Goal: Transaction & Acquisition: Purchase product/service

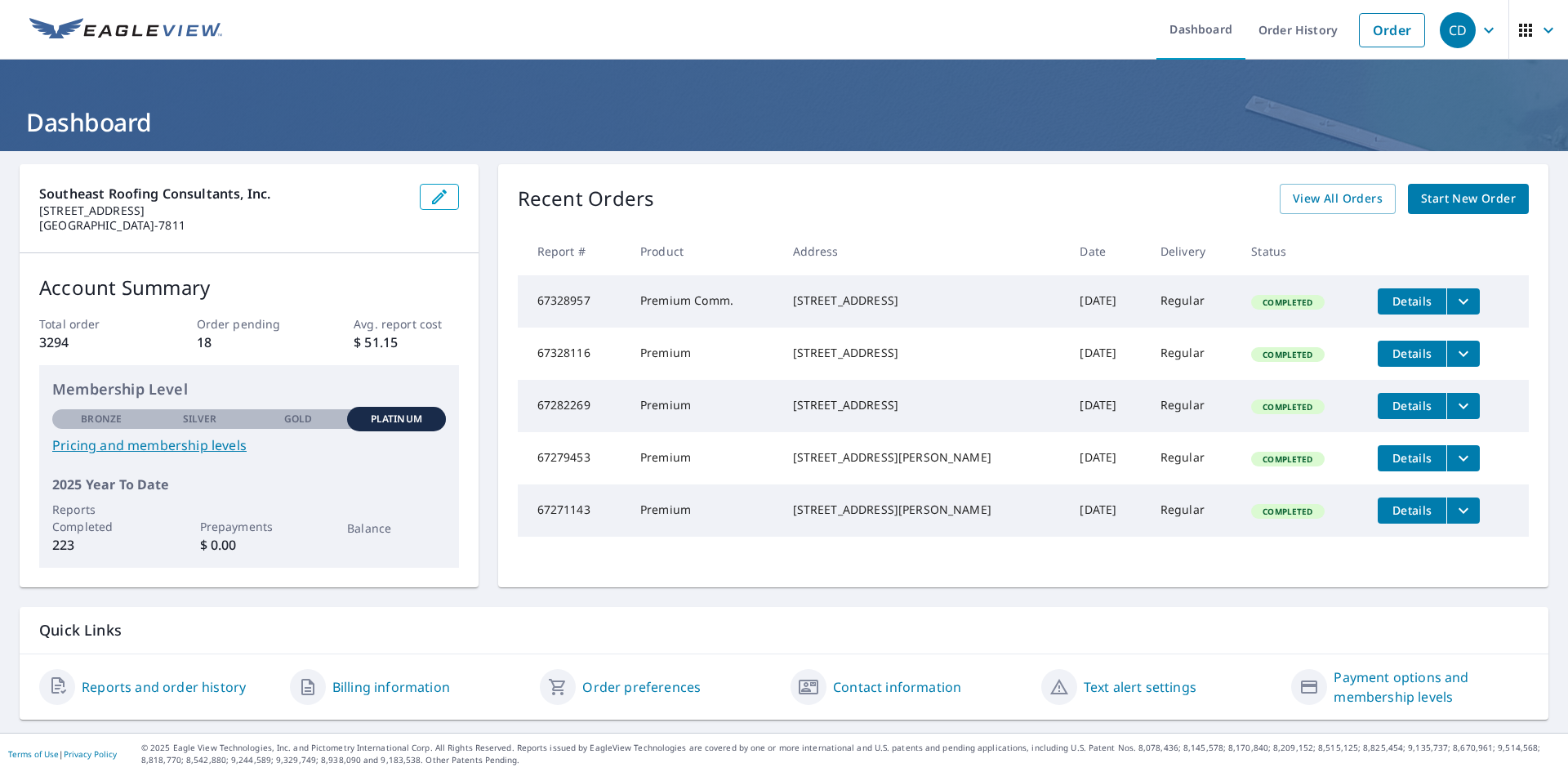
click at [1397, 25] on link "Order" at bounding box center [1391, 30] width 66 height 34
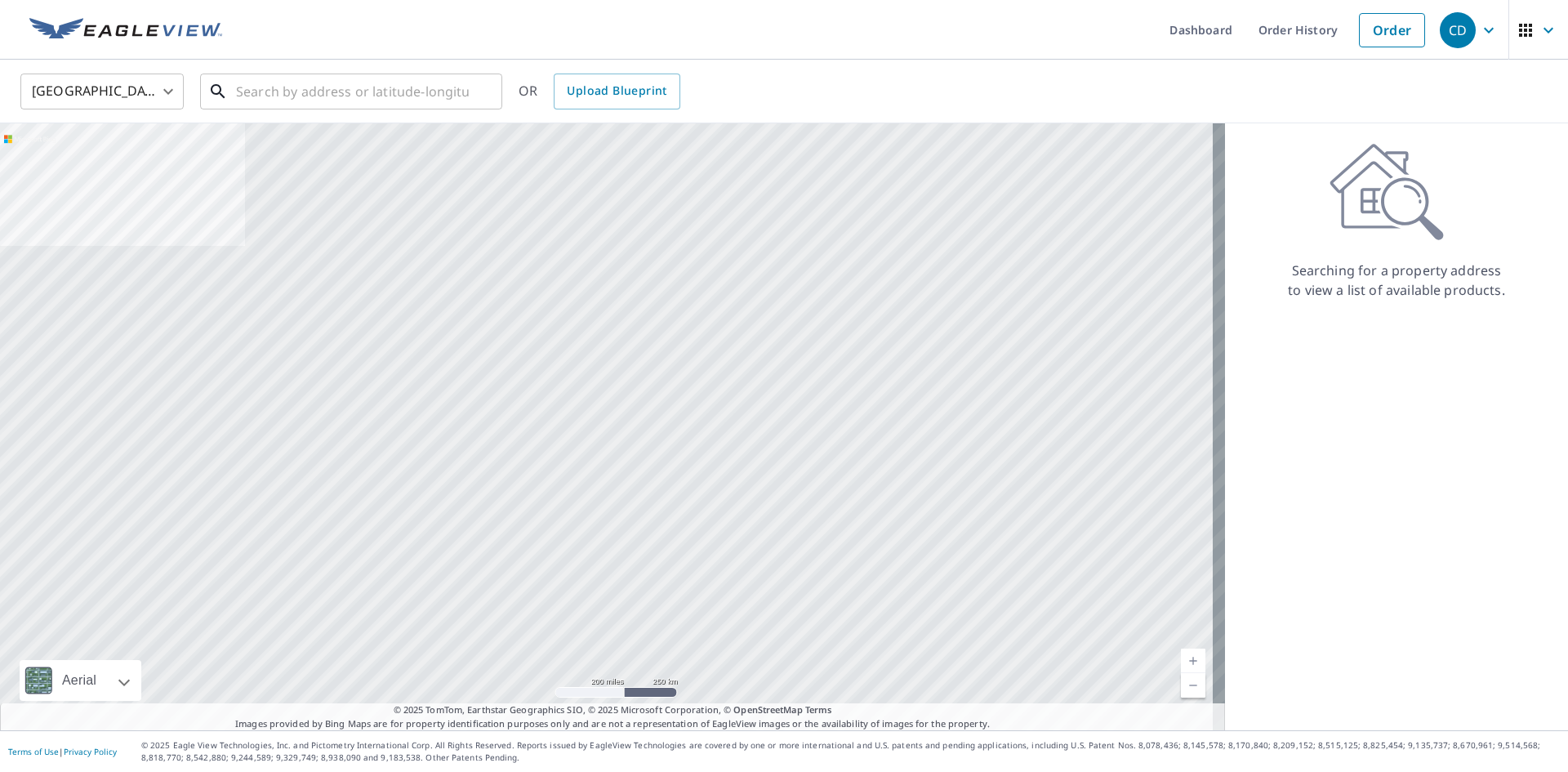
click at [262, 99] on input "text" at bounding box center [352, 91] width 233 height 46
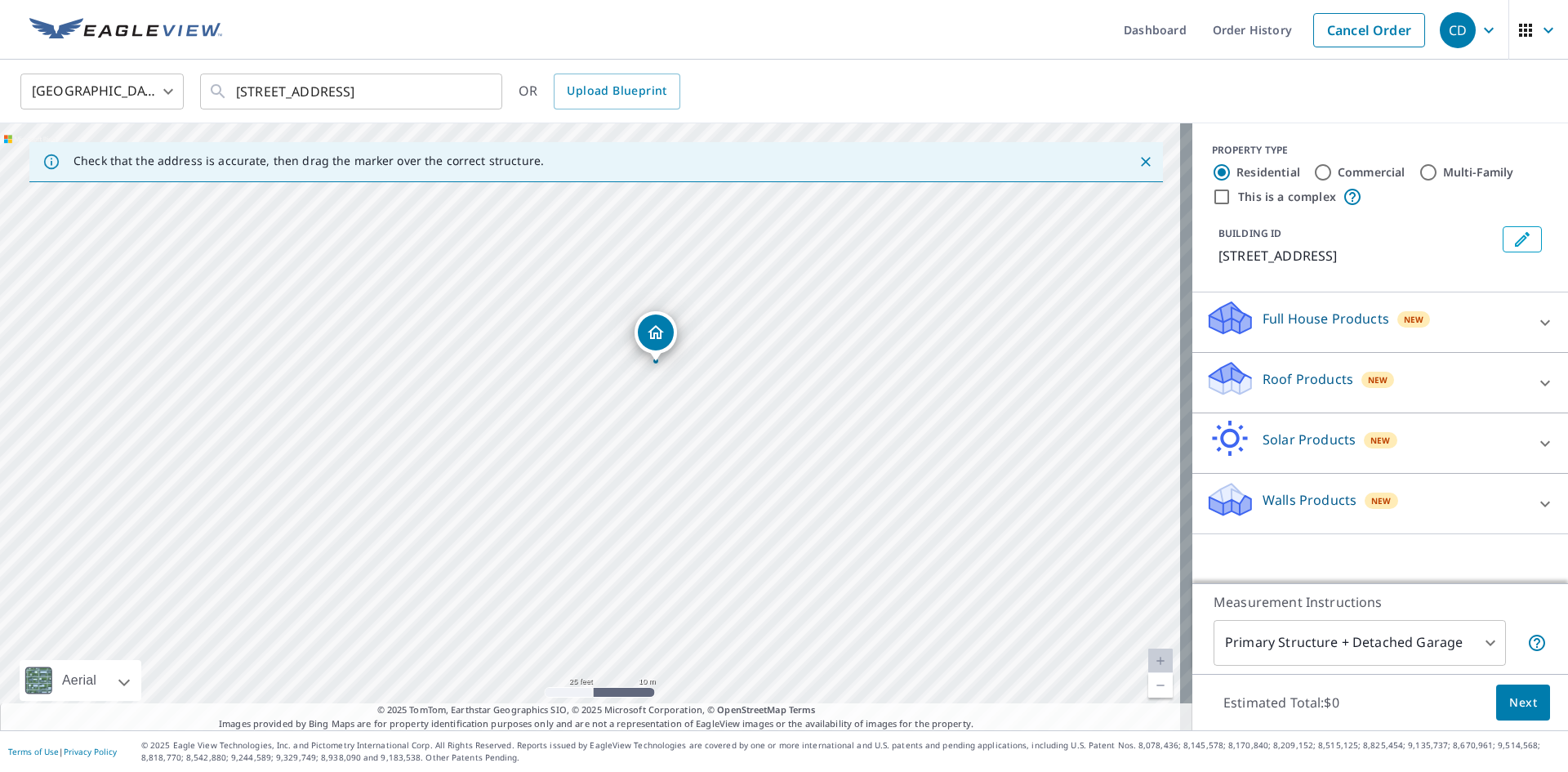
drag, startPoint x: 489, startPoint y: 382, endPoint x: 695, endPoint y: 386, distance: 206.0
click at [695, 386] on div "[STREET_ADDRESS]" at bounding box center [596, 427] width 1192 height 607
click at [263, 89] on input "[STREET_ADDRESS]" at bounding box center [352, 91] width 233 height 46
click at [265, 89] on input "[STREET_ADDRESS]" at bounding box center [352, 91] width 233 height 46
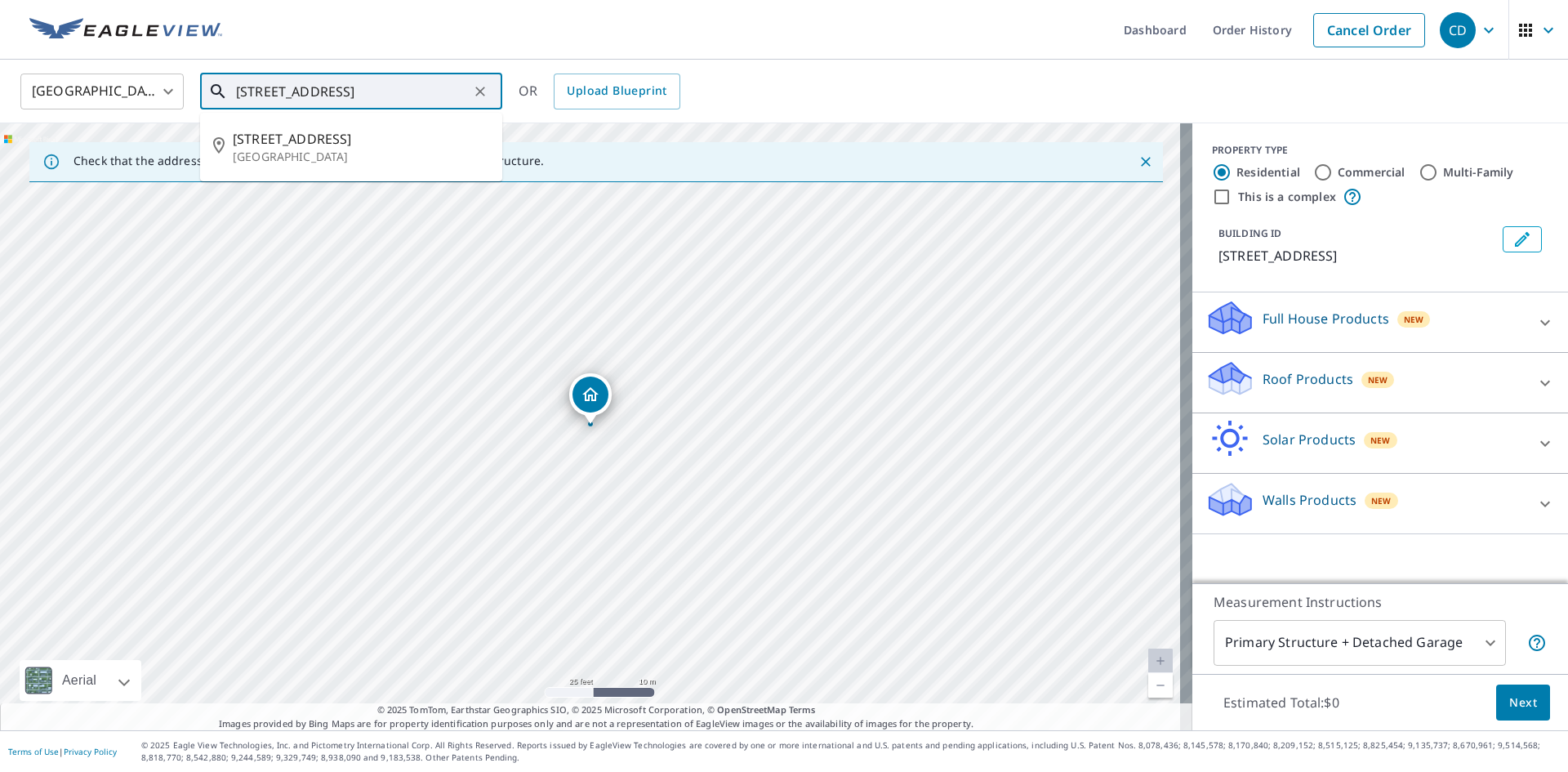
type input "[STREET_ADDRESS]"
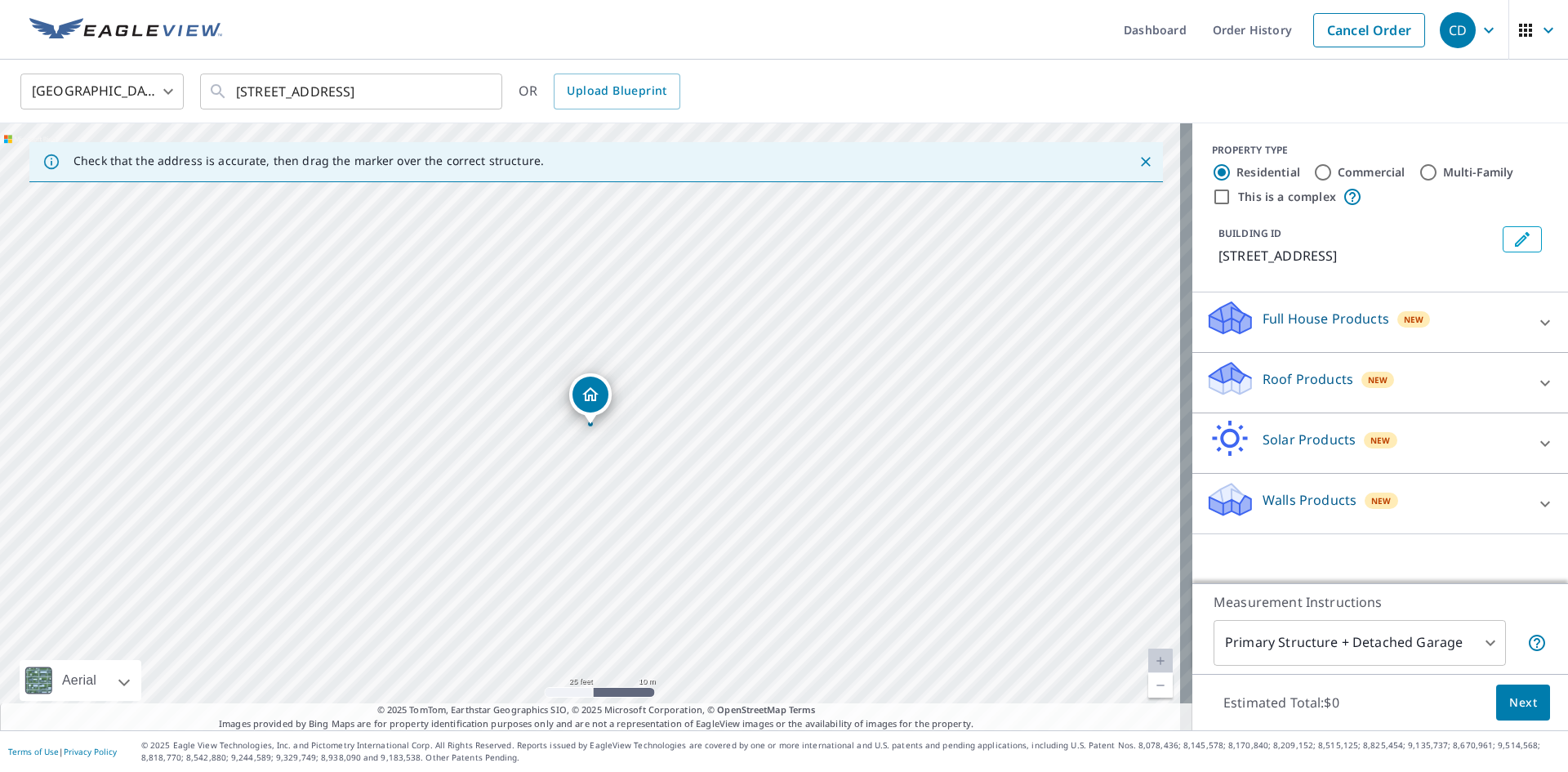
click at [1512, 236] on icon "Edit building 1" at bounding box center [1521, 238] width 20 height 20
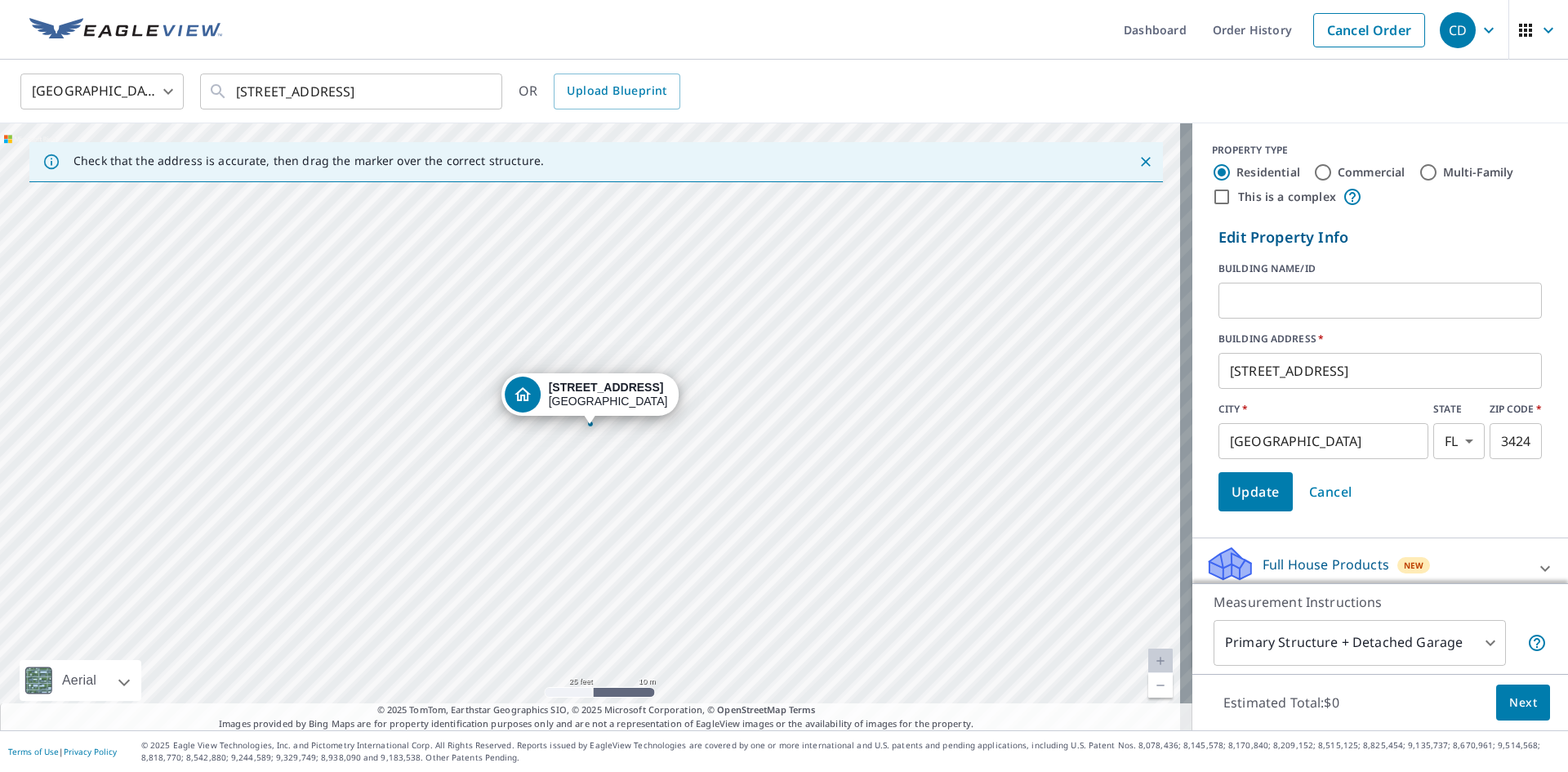
click at [1295, 300] on input "text" at bounding box center [1379, 300] width 323 height 46
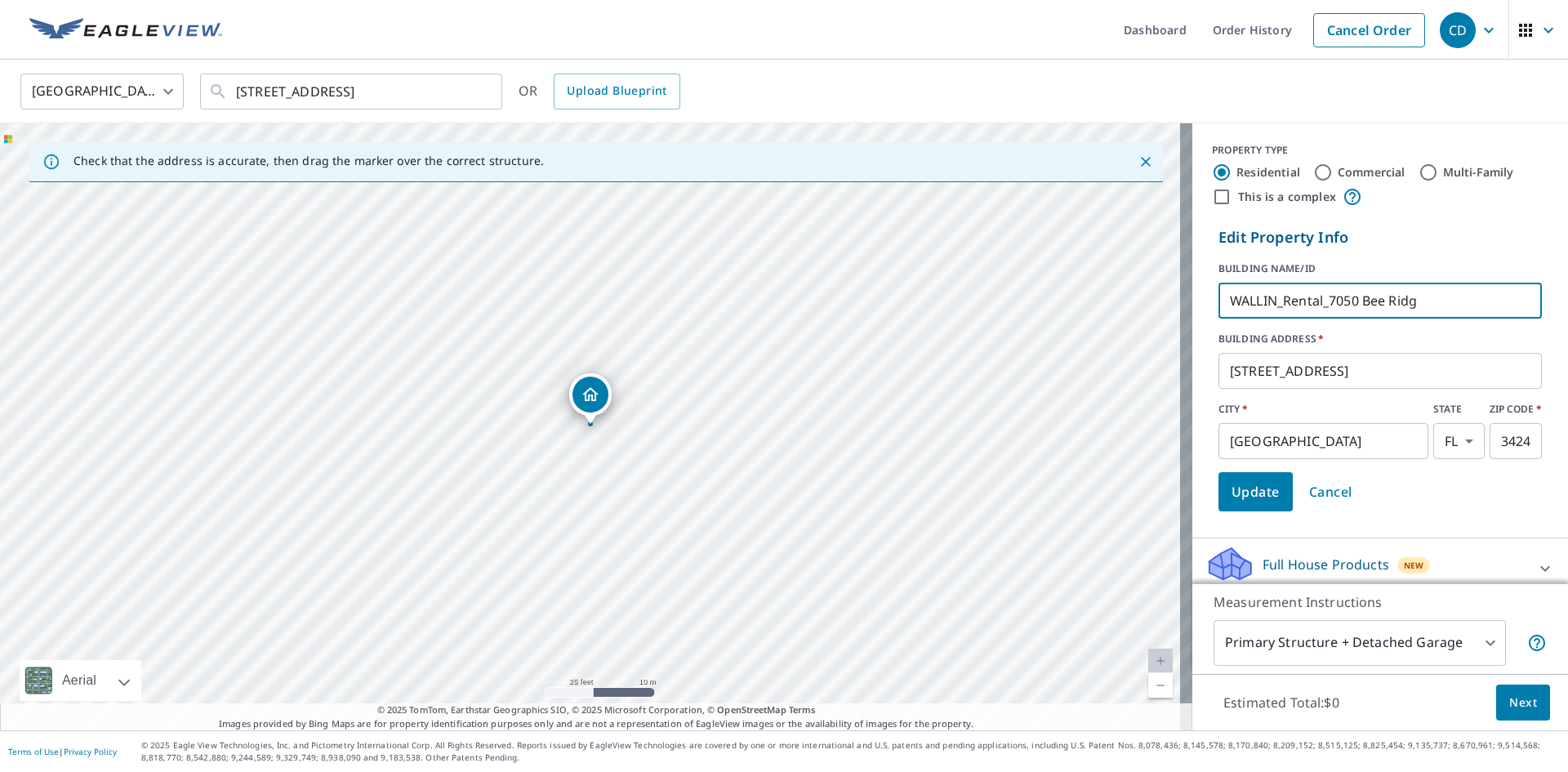
type input "WALLIN_Rental_7050 [GEOGRAPHIC_DATA]"
click at [1261, 488] on span "Update" at bounding box center [1255, 492] width 48 height 23
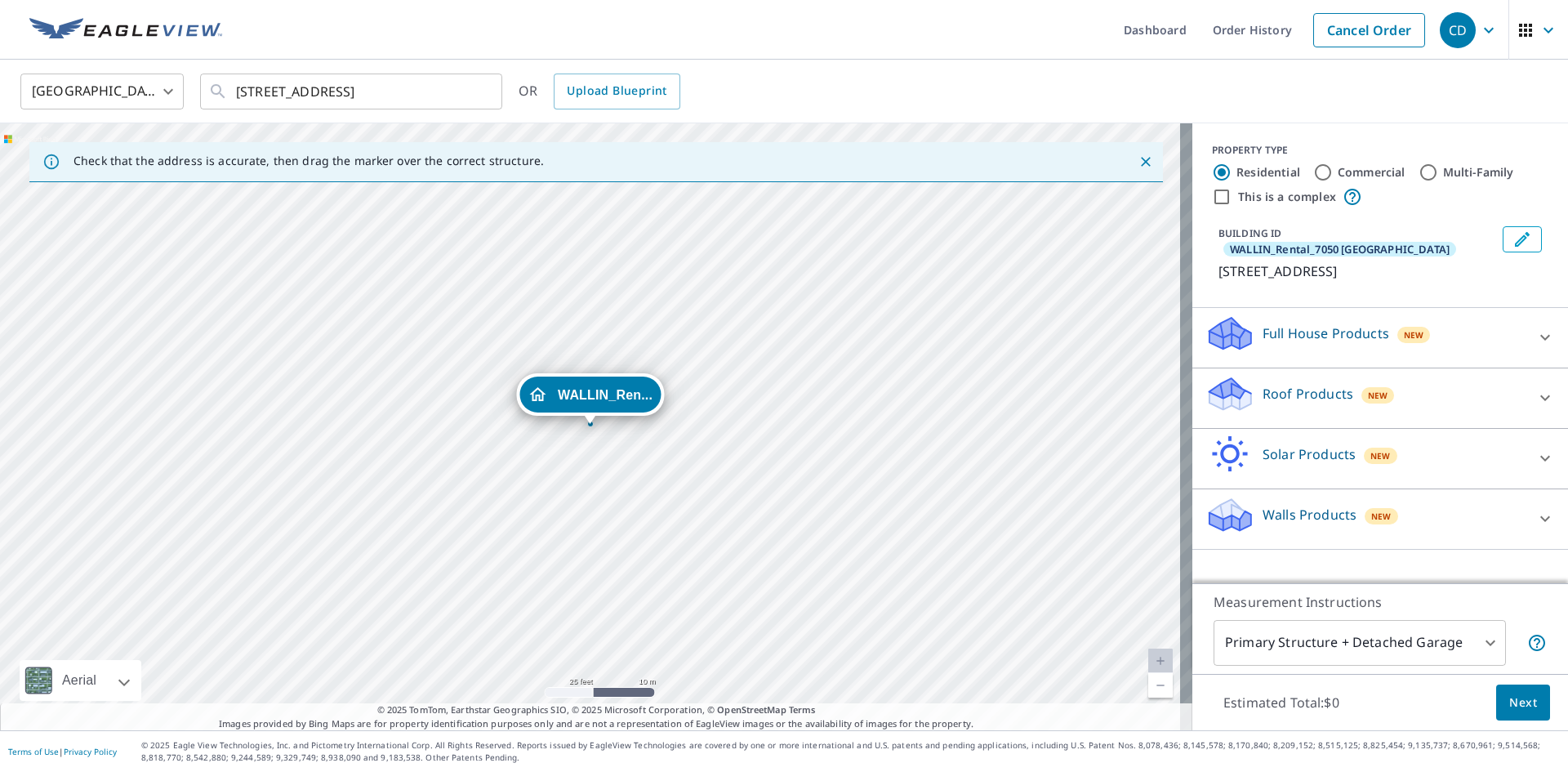
click at [1302, 384] on p "Roof Products" at bounding box center [1307, 393] width 90 height 20
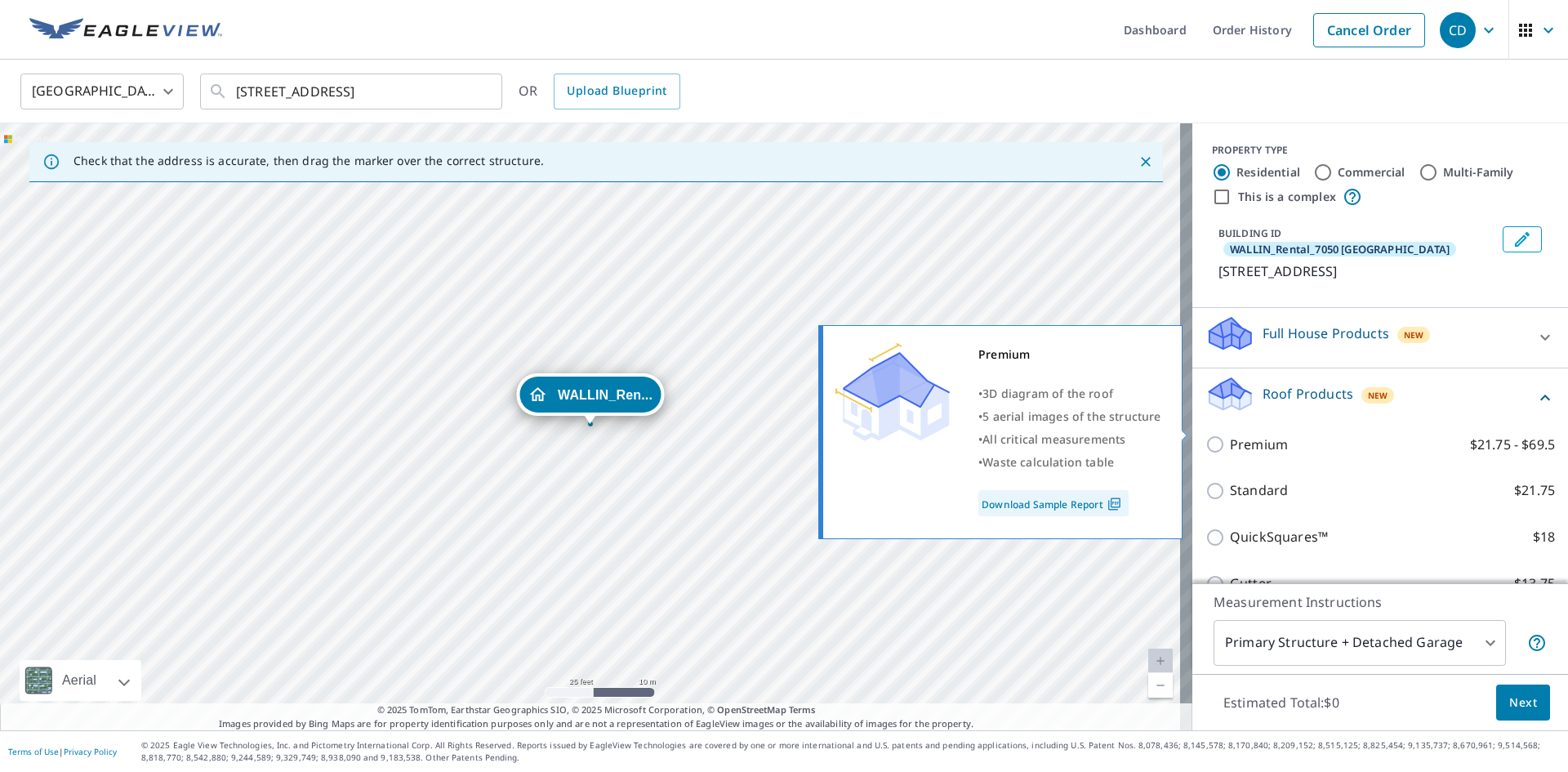
click at [1259, 435] on p "Premium" at bounding box center [1259, 445] width 58 height 20
click at [1230, 435] on input "Premium $21.75 - $69.5" at bounding box center [1217, 444] width 24 height 20
checkbox input "true"
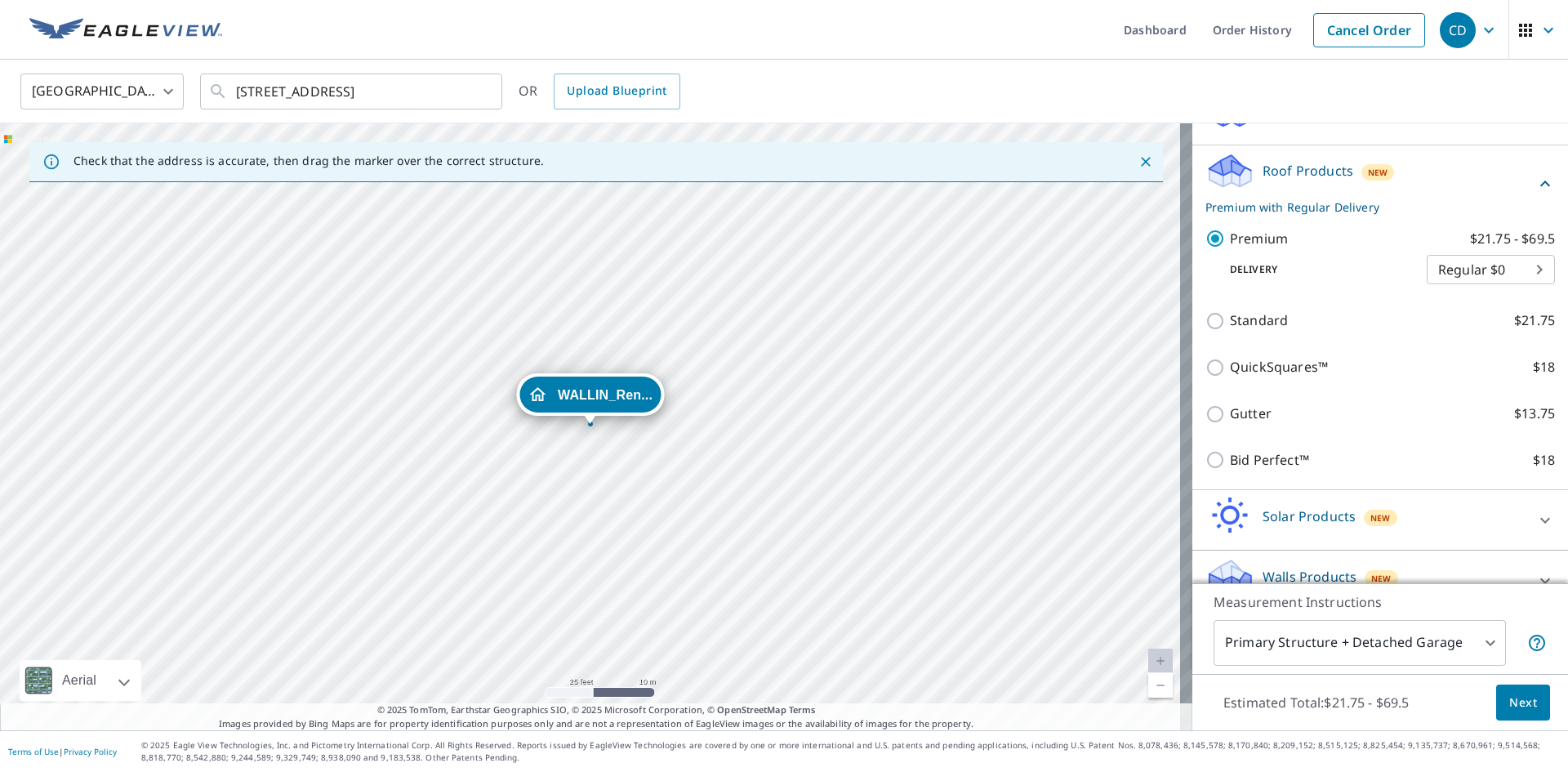
scroll to position [236, 0]
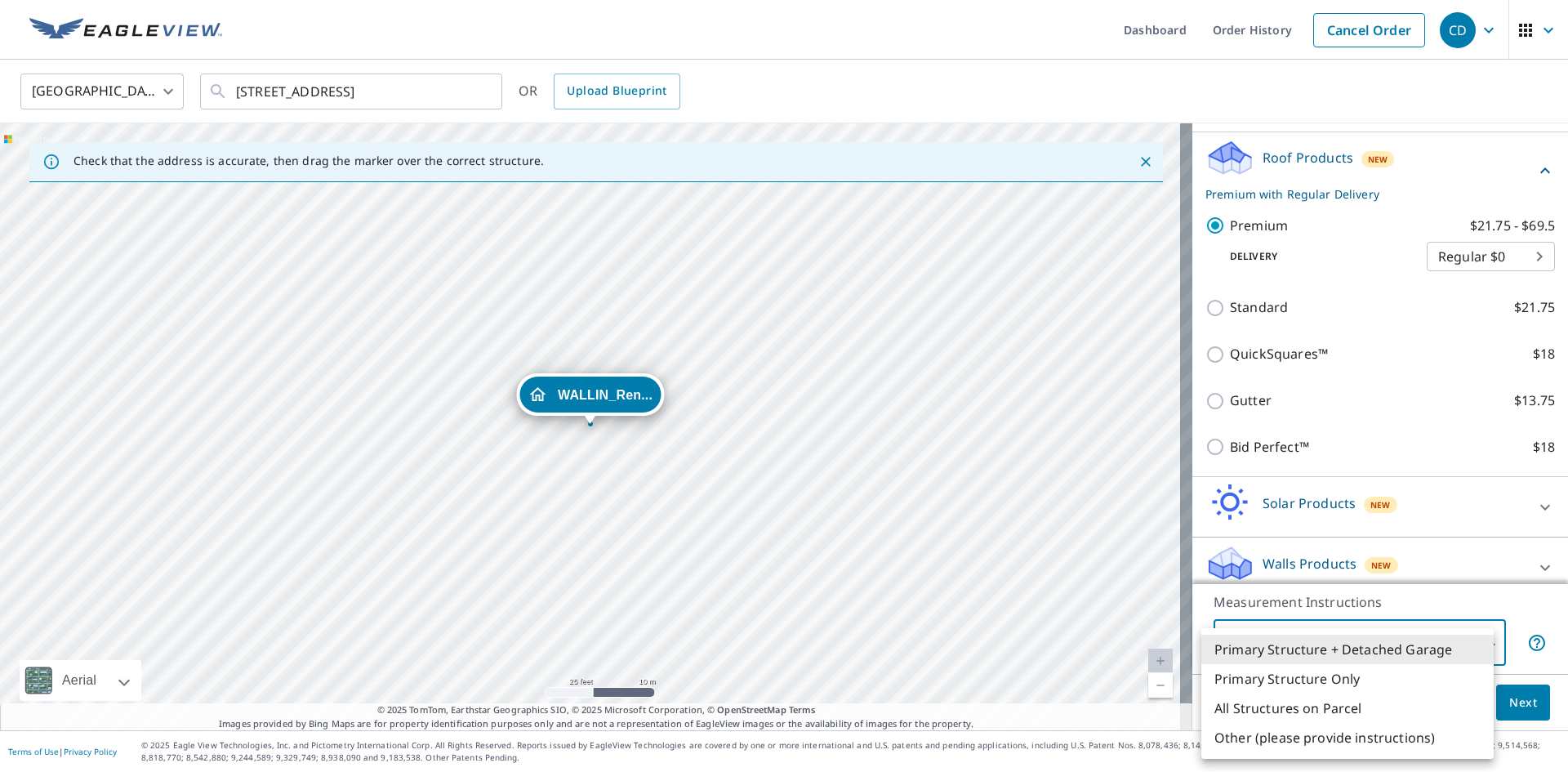
click at [1363, 633] on body "CD CD Dashboard Order History Cancel Order CD [GEOGRAPHIC_DATA] [GEOGRAPHIC_DAT…" at bounding box center [784, 386] width 1568 height 772
click at [1312, 680] on li "Primary Structure Only" at bounding box center [1347, 679] width 292 height 30
type input "2"
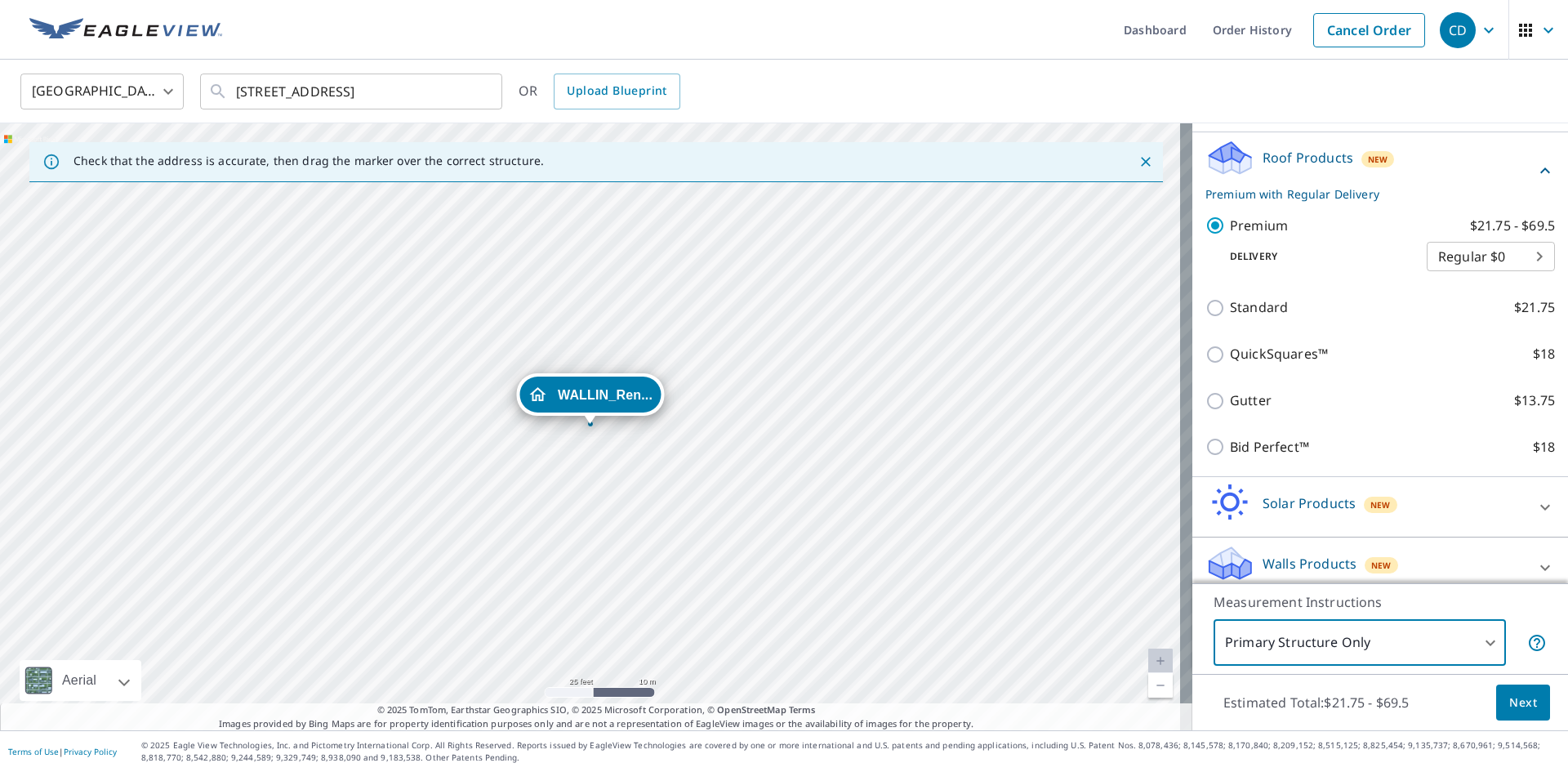
click at [1518, 707] on span "Next" at bounding box center [1523, 703] width 28 height 20
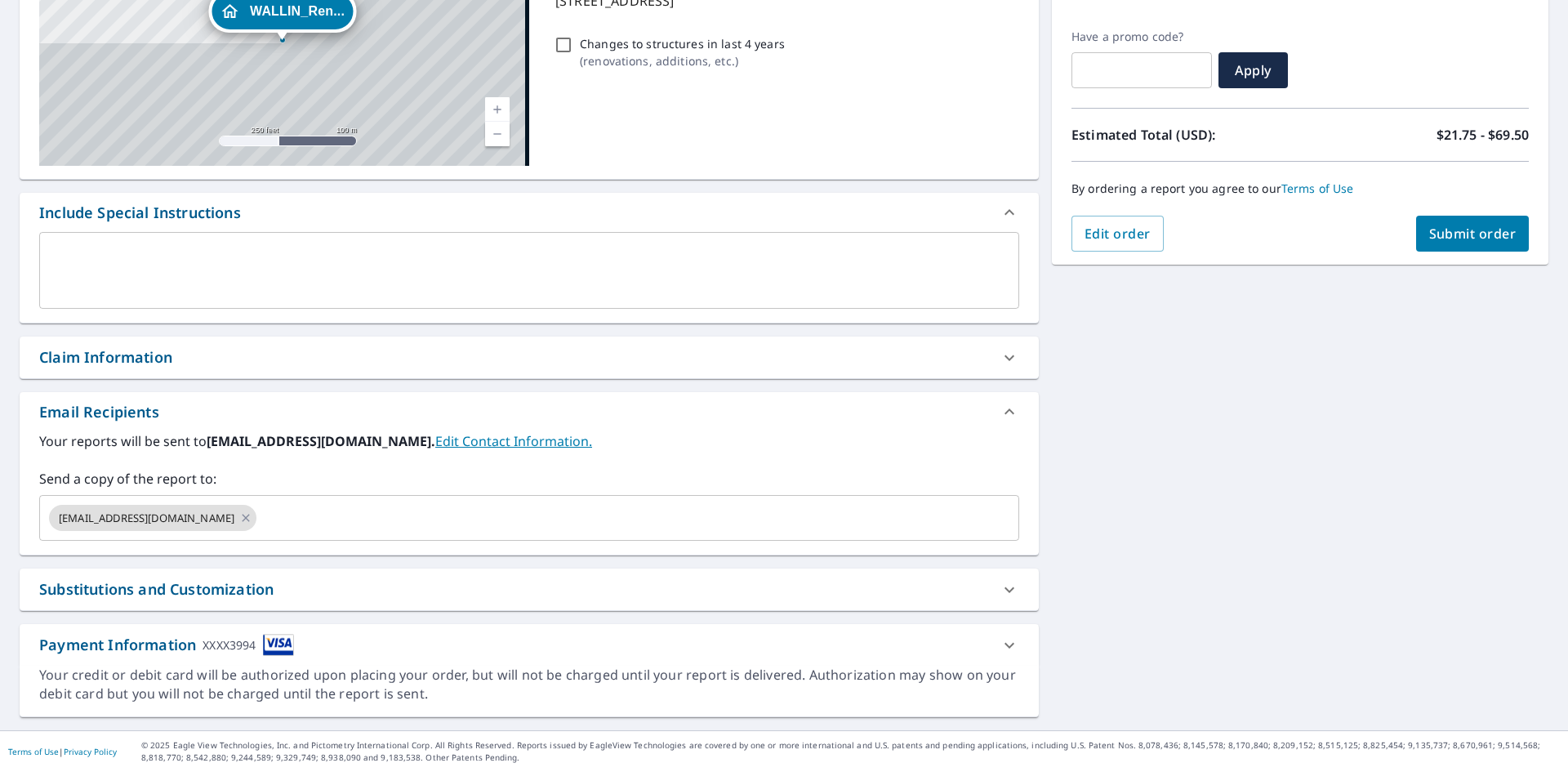
scroll to position [256, 0]
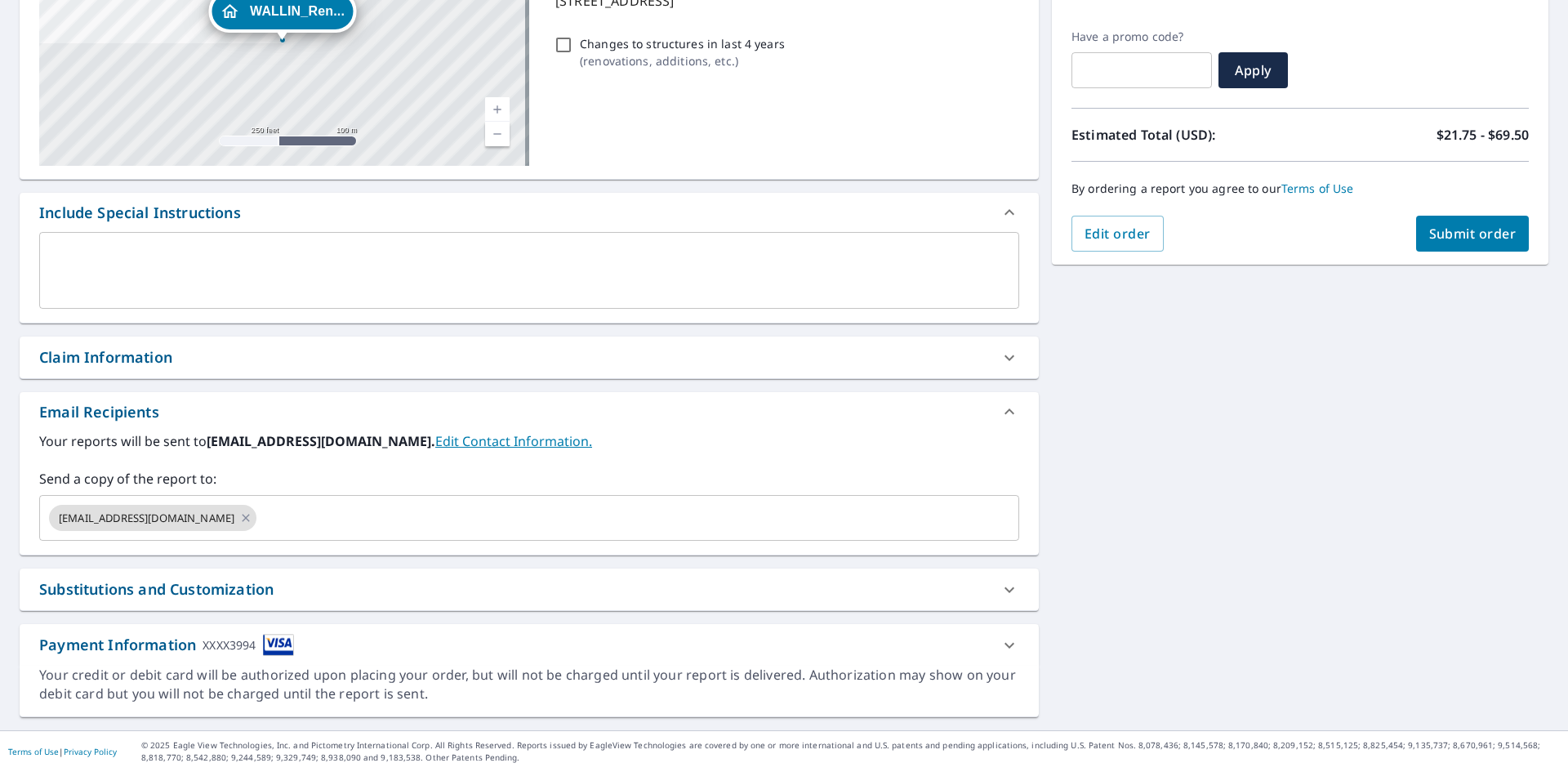
click at [239, 518] on icon at bounding box center [246, 517] width 13 height 18
checkbox input "true"
click at [165, 521] on input "text" at bounding box center [517, 517] width 940 height 31
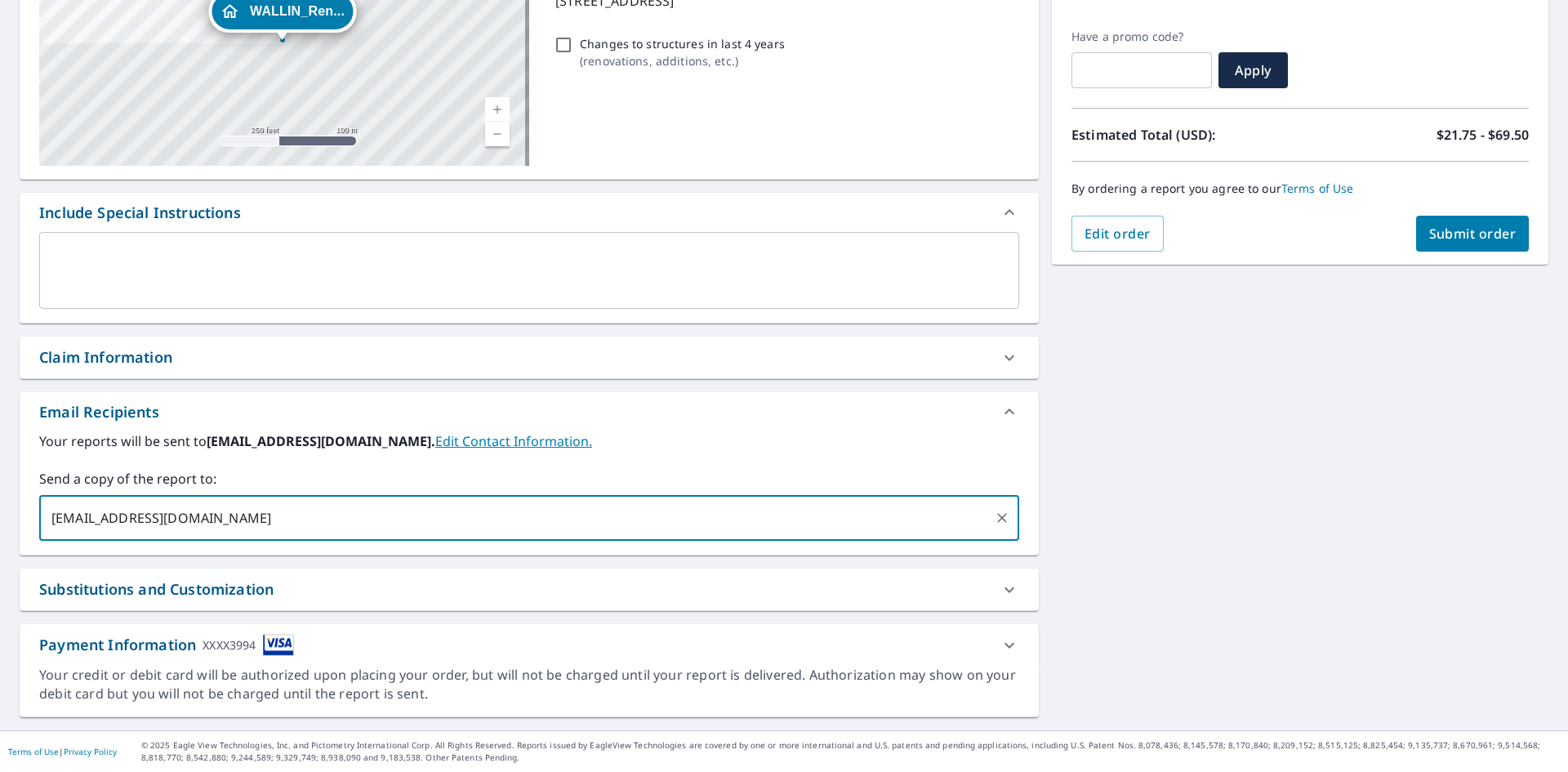
type input "[EMAIL_ADDRESS][DOMAIN_NAME]"
click at [1452, 234] on span "Submit order" at bounding box center [1473, 233] width 88 height 18
checkbox input "true"
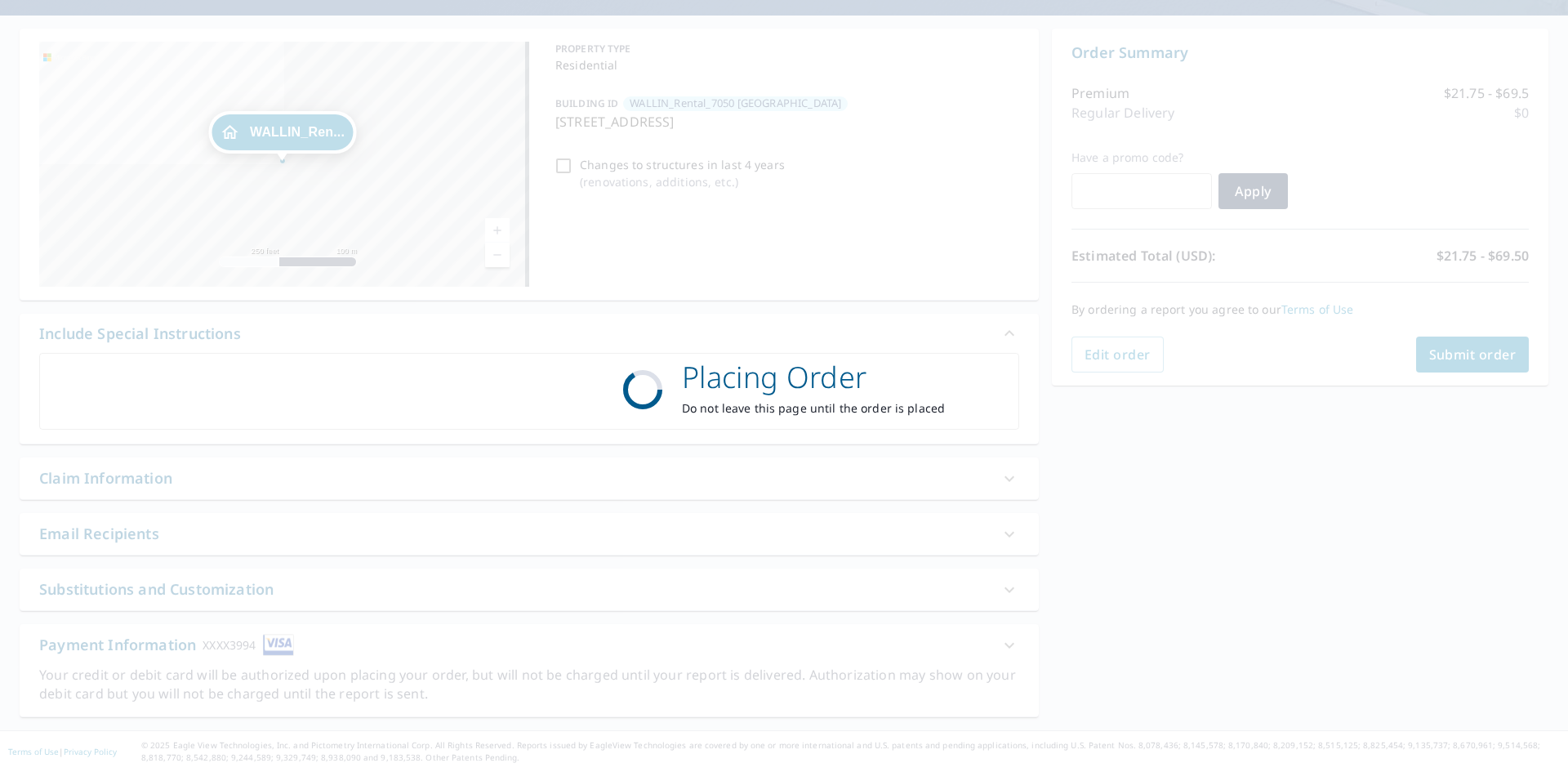
scroll to position [136, 0]
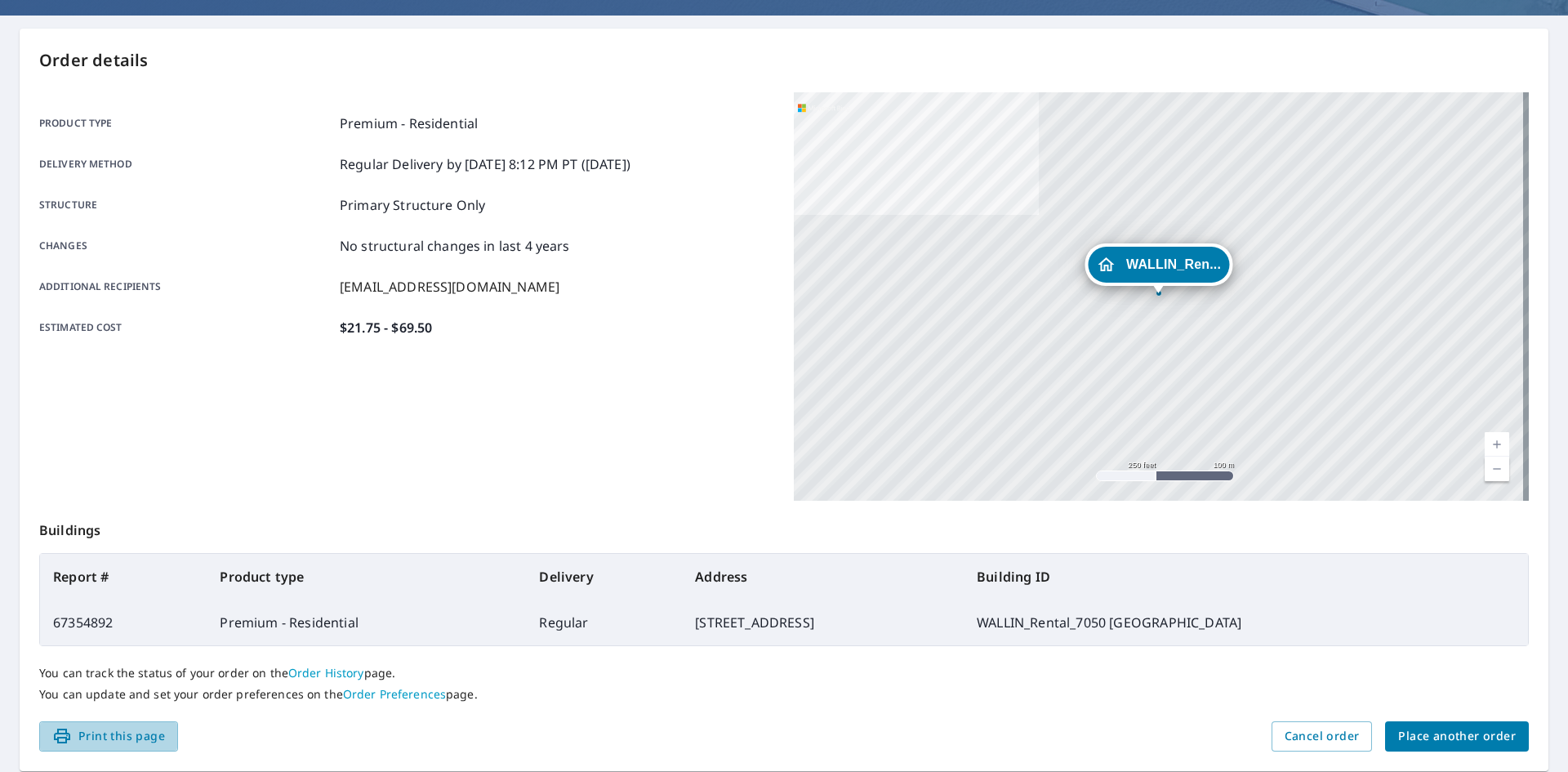
click at [106, 733] on span "Print this page" at bounding box center [108, 737] width 113 height 20
click at [1442, 737] on span "Place another order" at bounding box center [1456, 737] width 117 height 20
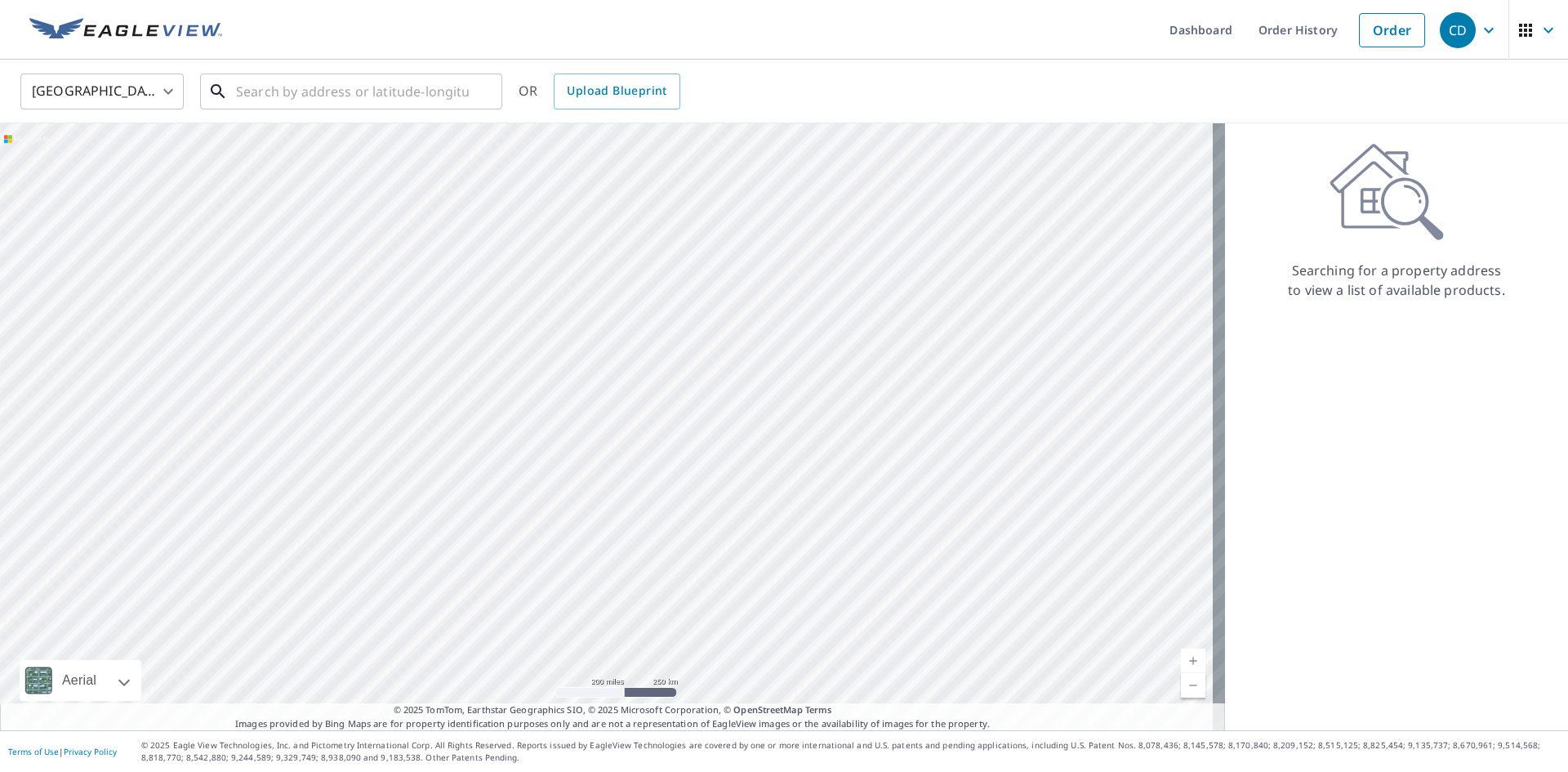
click at [344, 89] on input "text" at bounding box center [352, 91] width 233 height 46
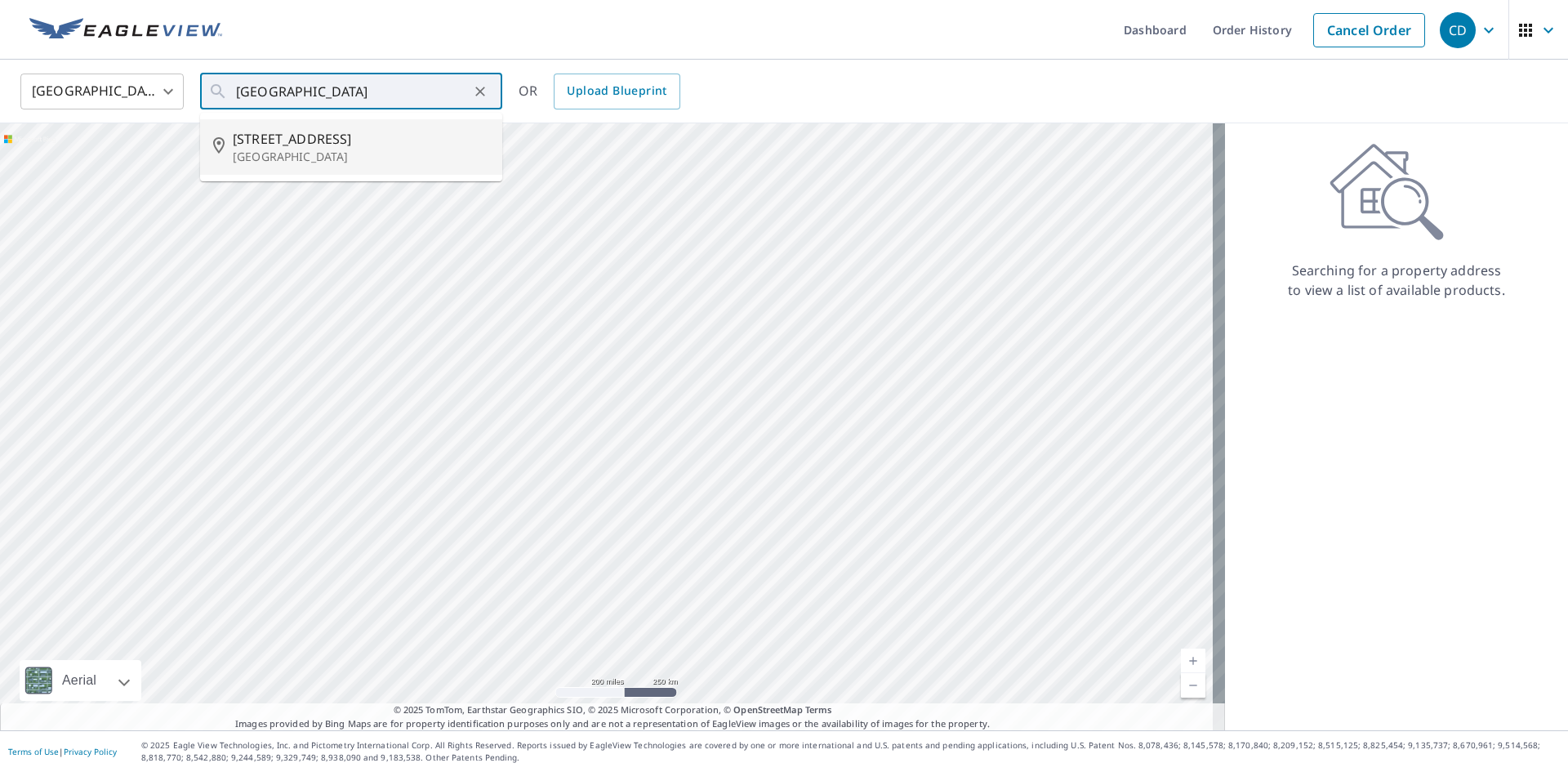
type input "[STREET_ADDRESS]"
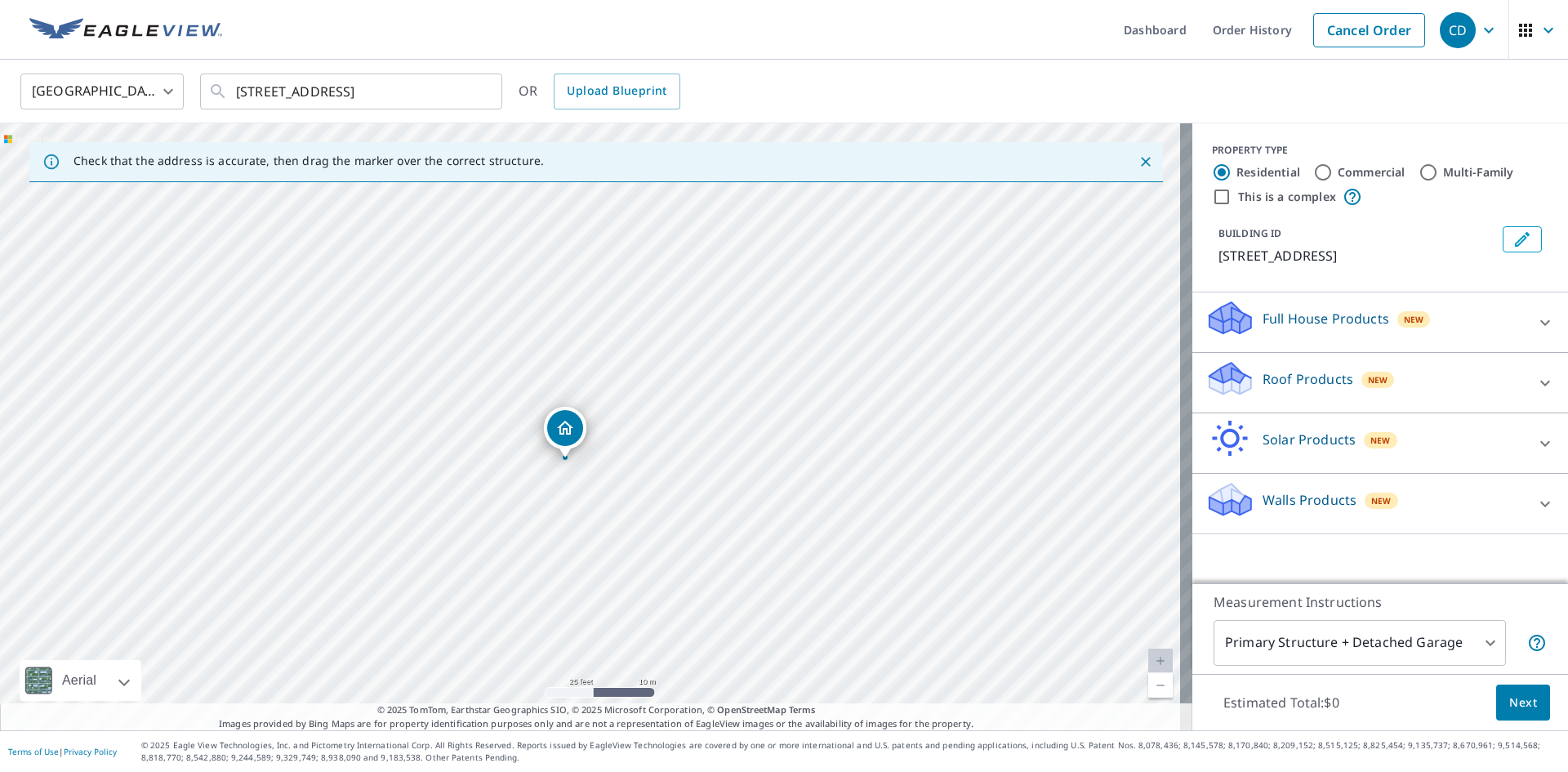
click at [1515, 238] on icon "Edit building 1" at bounding box center [1522, 239] width 15 height 15
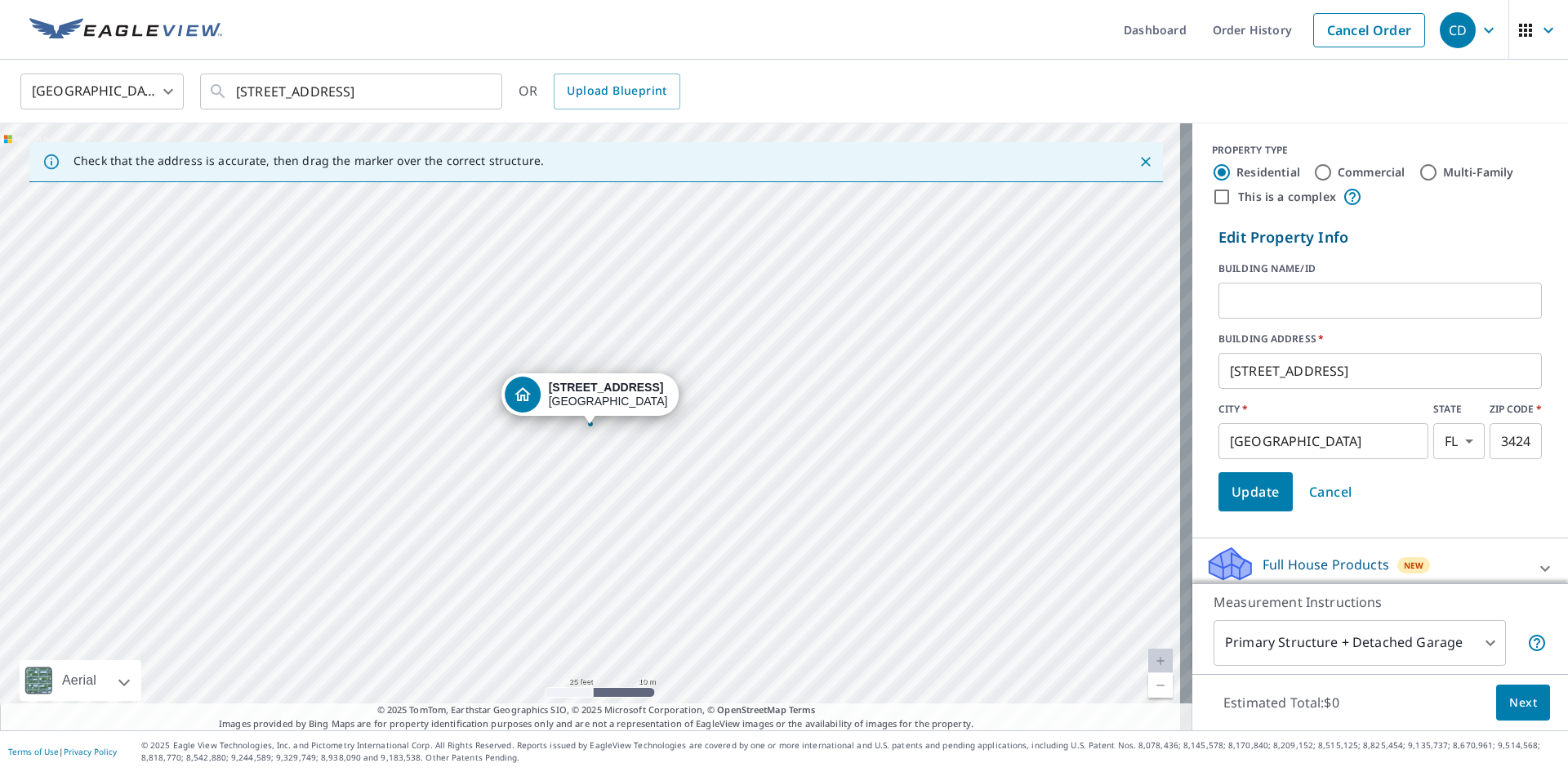
drag, startPoint x: 1324, startPoint y: 302, endPoint x: 1317, endPoint y: 296, distance: 9.2
click at [1324, 302] on input "text" at bounding box center [1379, 300] width 323 height 46
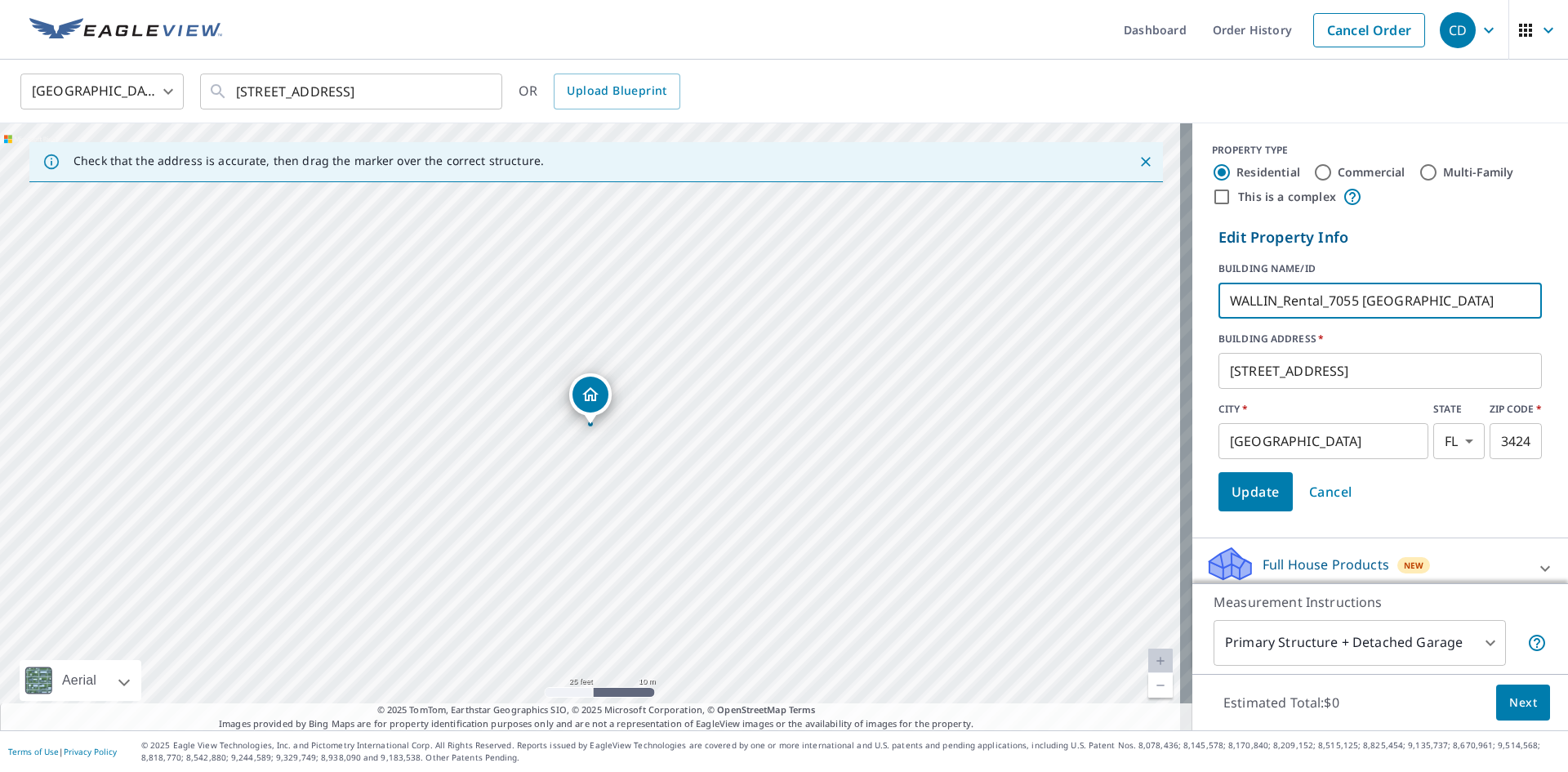
type input "WALLIN_Rental_7055 [GEOGRAPHIC_DATA]"
click at [1257, 489] on span "Update" at bounding box center [1255, 492] width 48 height 23
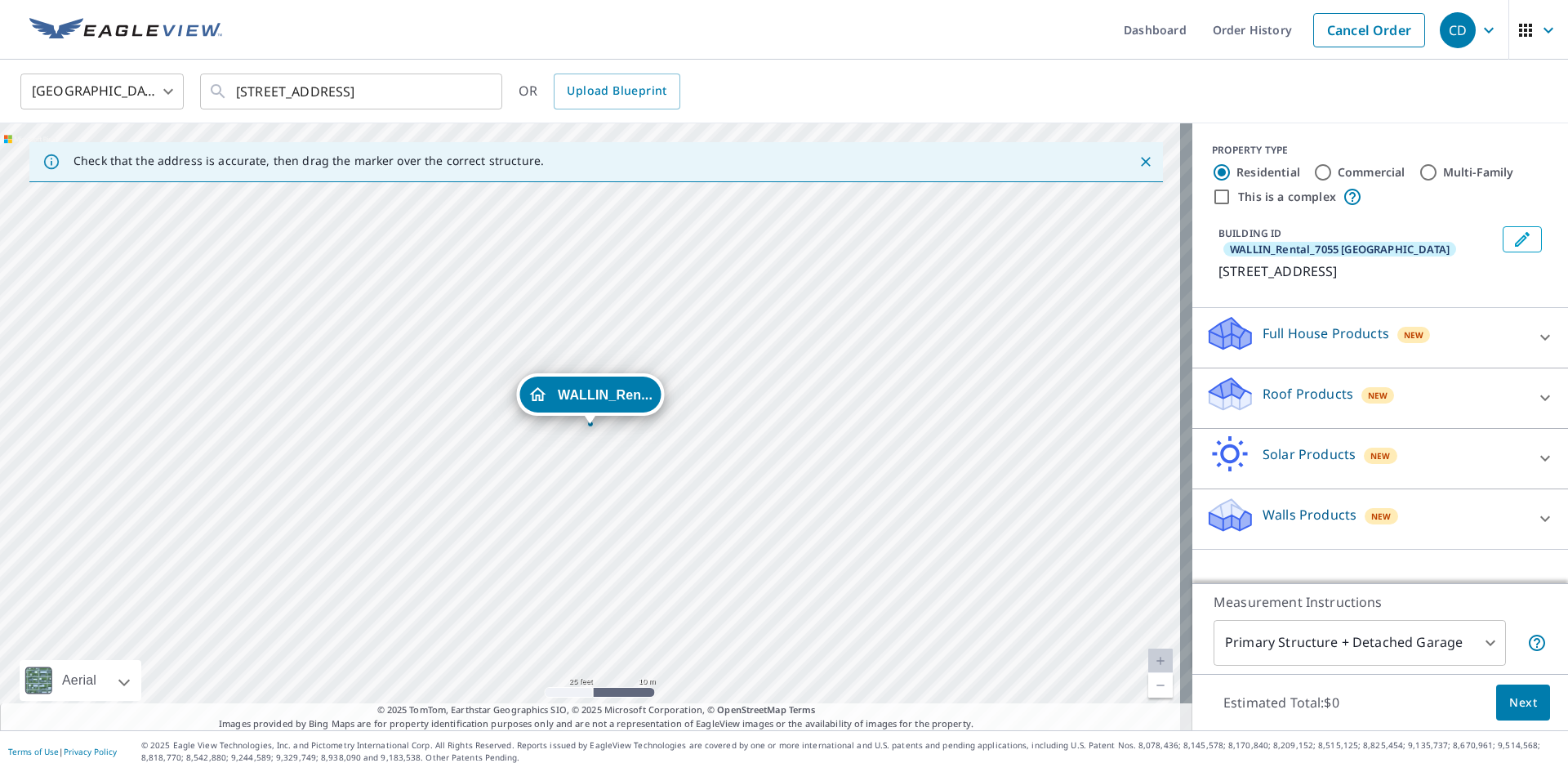
click at [1297, 387] on p "Roof Products" at bounding box center [1307, 393] width 90 height 20
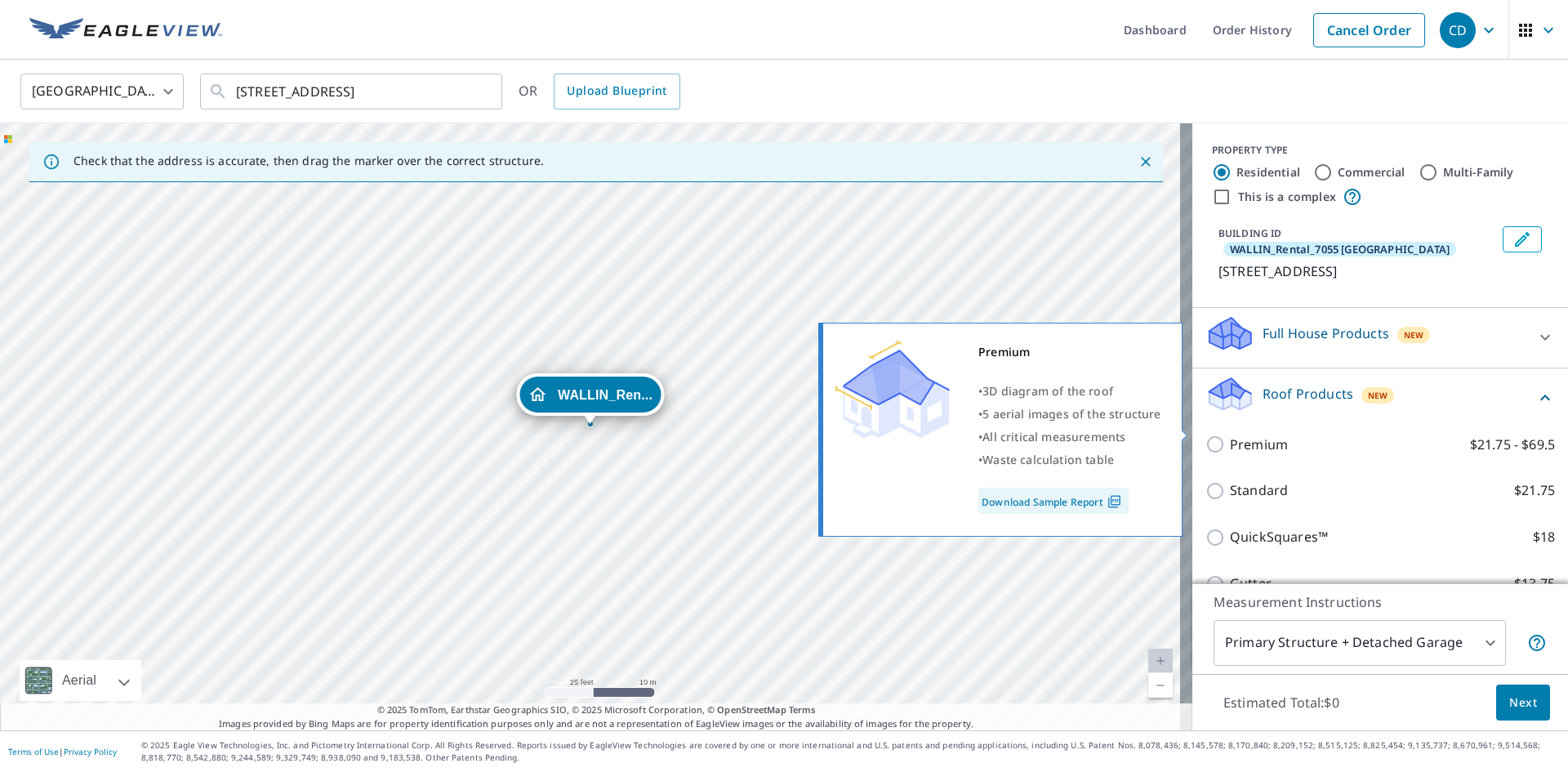
click at [1261, 435] on p "Premium" at bounding box center [1259, 445] width 58 height 20
click at [1230, 435] on input "Premium $21.75 - $69.5" at bounding box center [1217, 444] width 24 height 20
checkbox input "true"
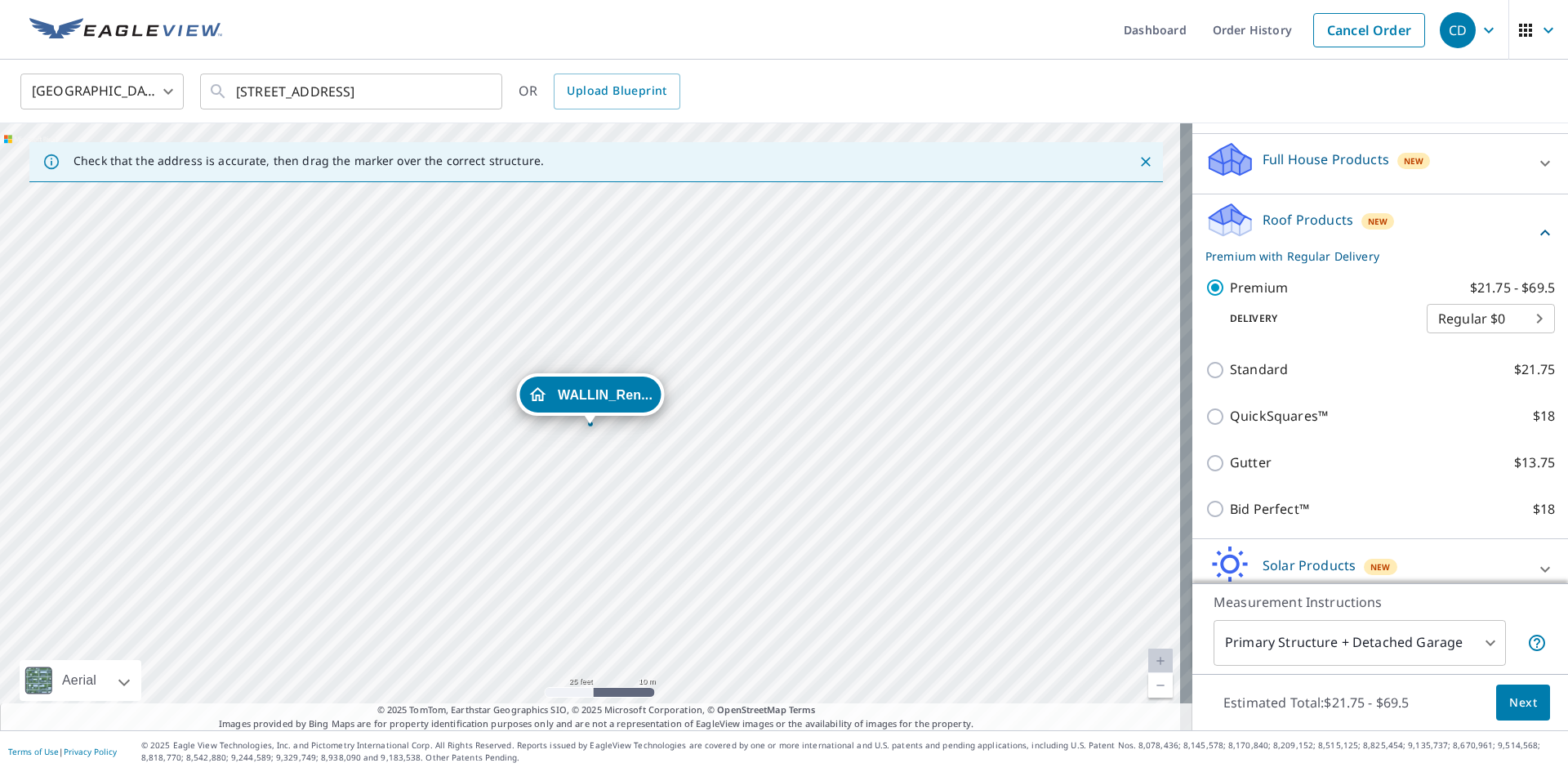
scroll to position [236, 0]
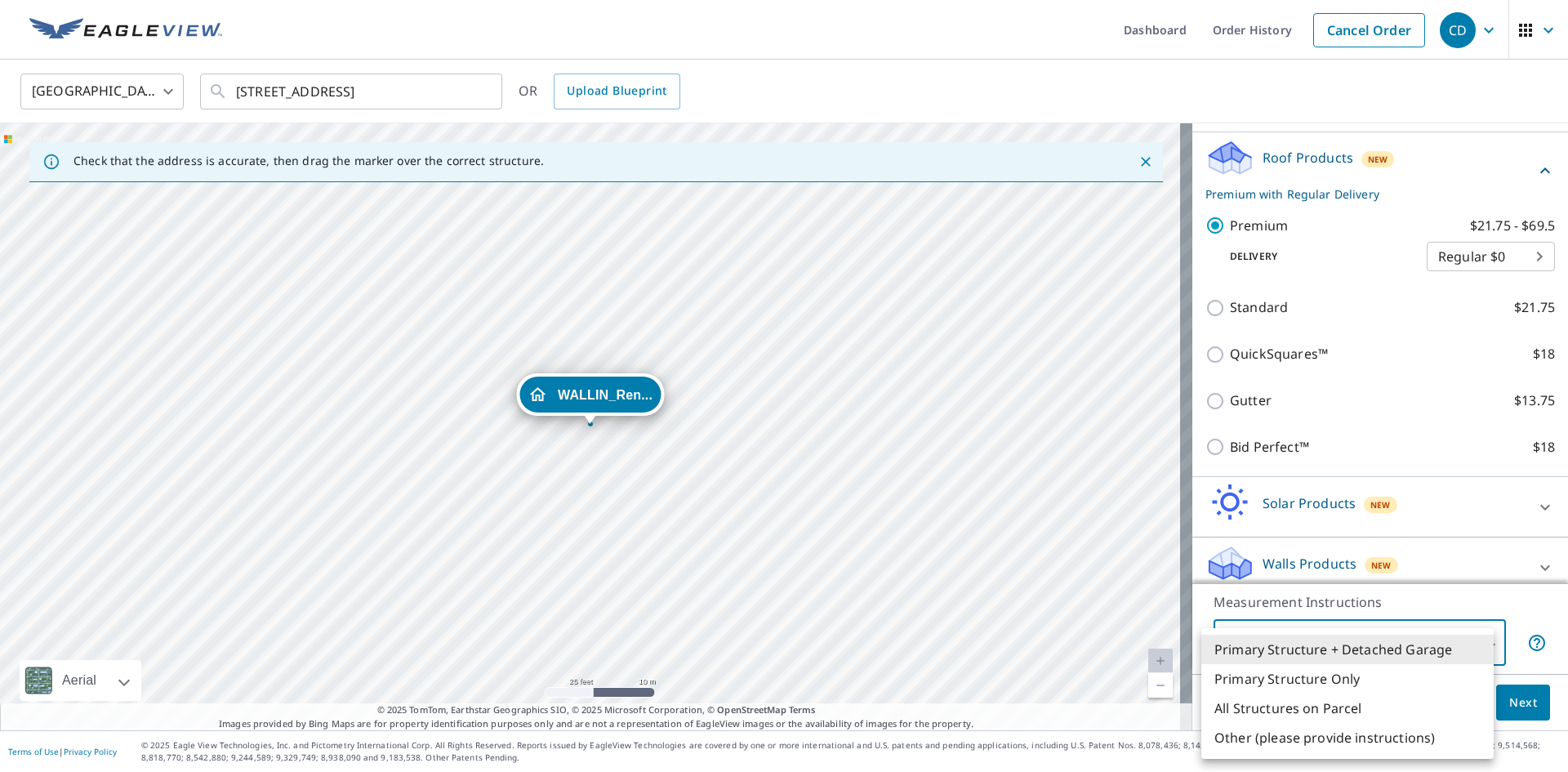
click at [1329, 645] on body "CD CD Dashboard Order History Cancel Order CD United States [GEOGRAPHIC_DATA] ​…" at bounding box center [784, 386] width 1568 height 772
click at [1284, 673] on li "Primary Structure Only" at bounding box center [1347, 679] width 292 height 30
type input "2"
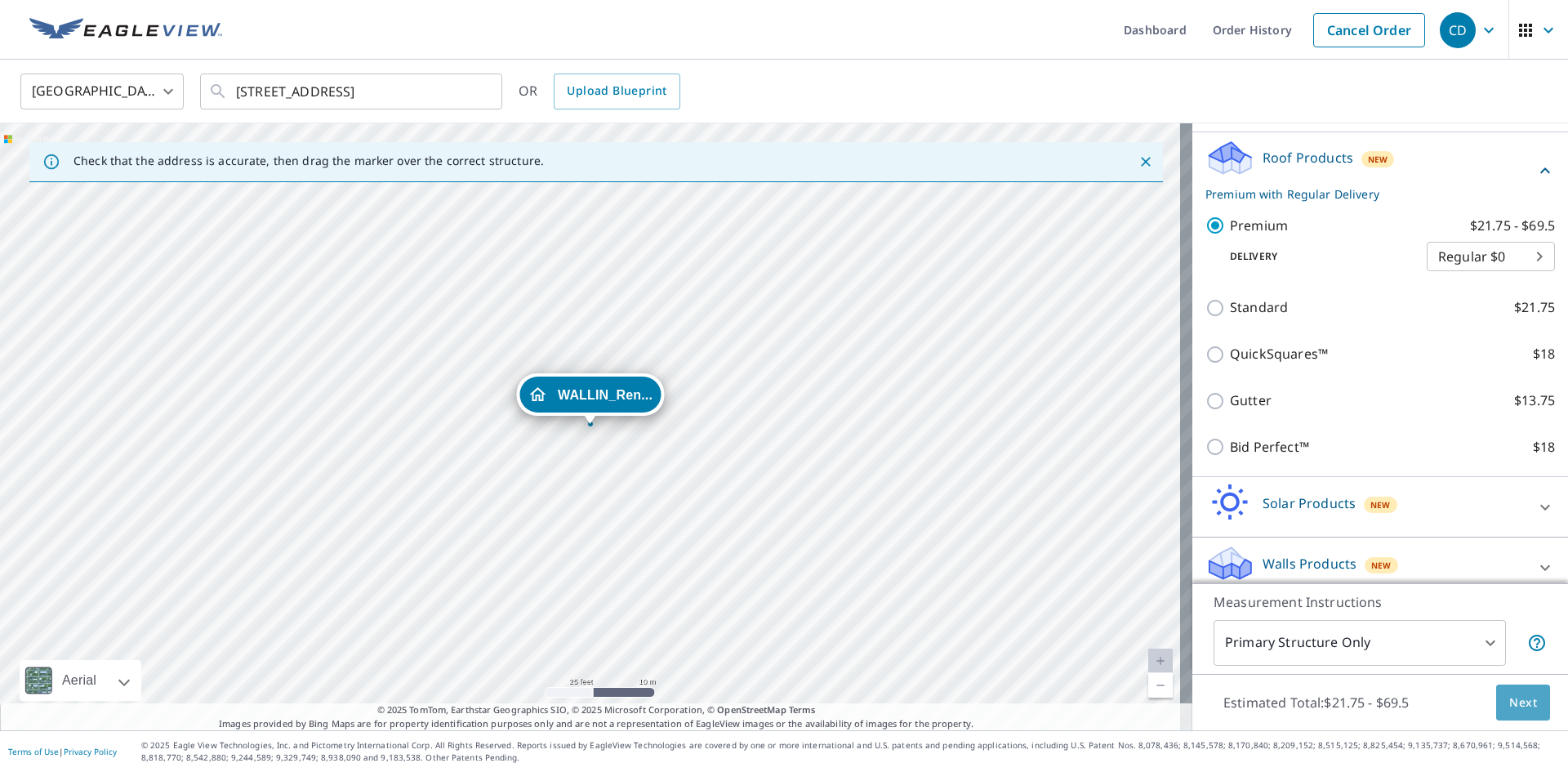
click at [1514, 705] on span "Next" at bounding box center [1523, 703] width 28 height 20
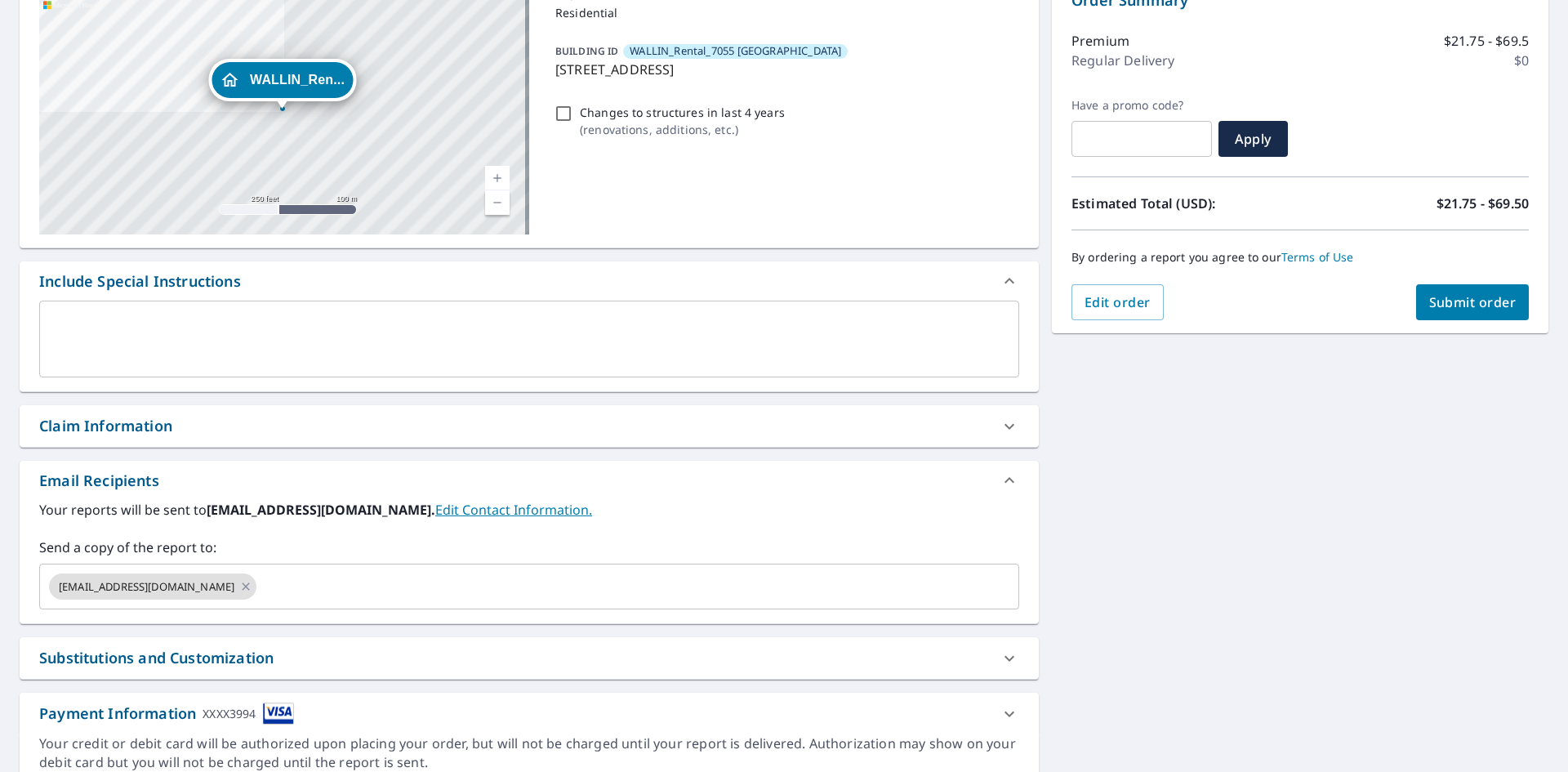
scroll to position [218, 0]
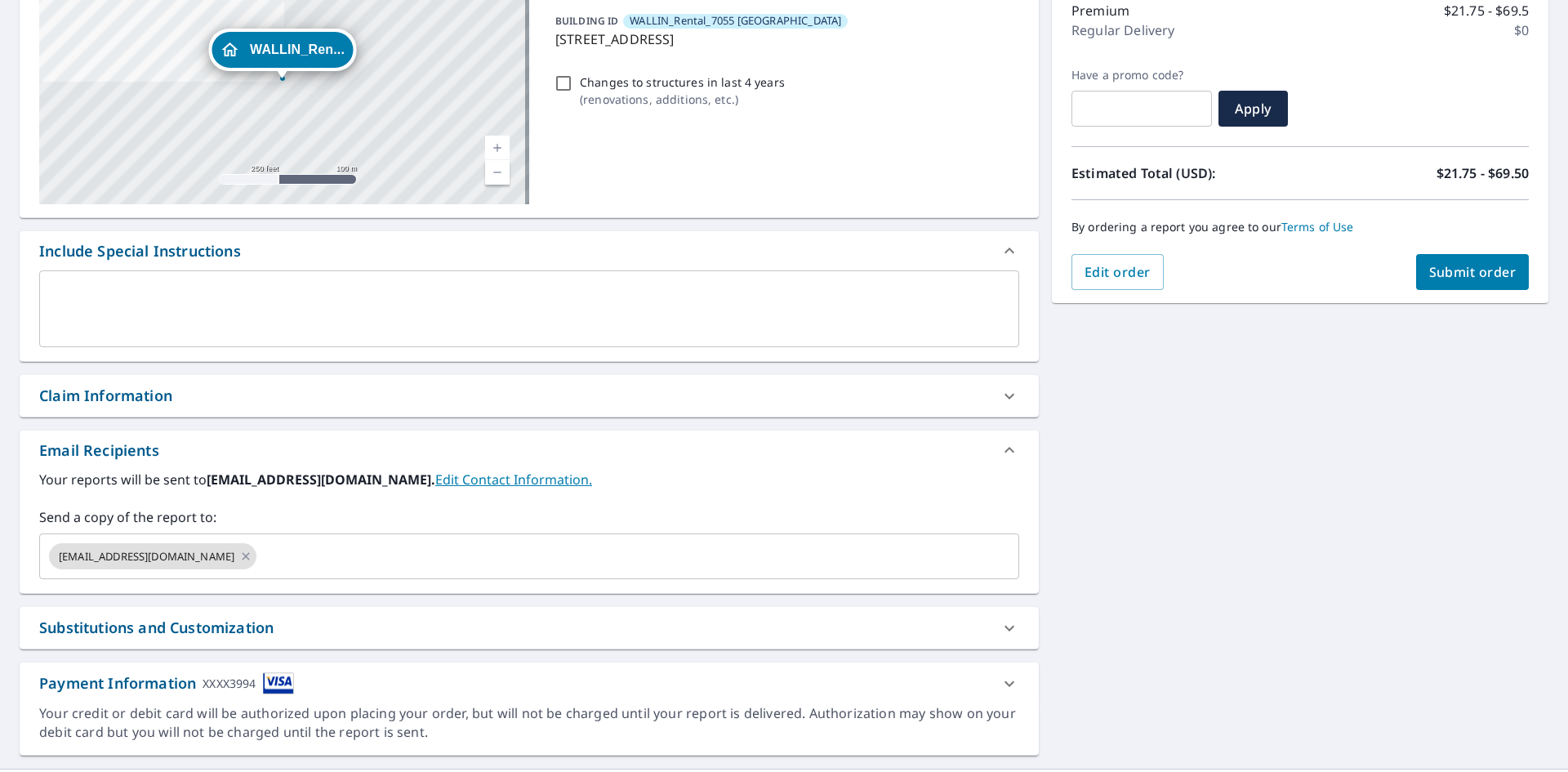
click at [239, 558] on icon at bounding box center [246, 556] width 13 height 18
checkbox input "true"
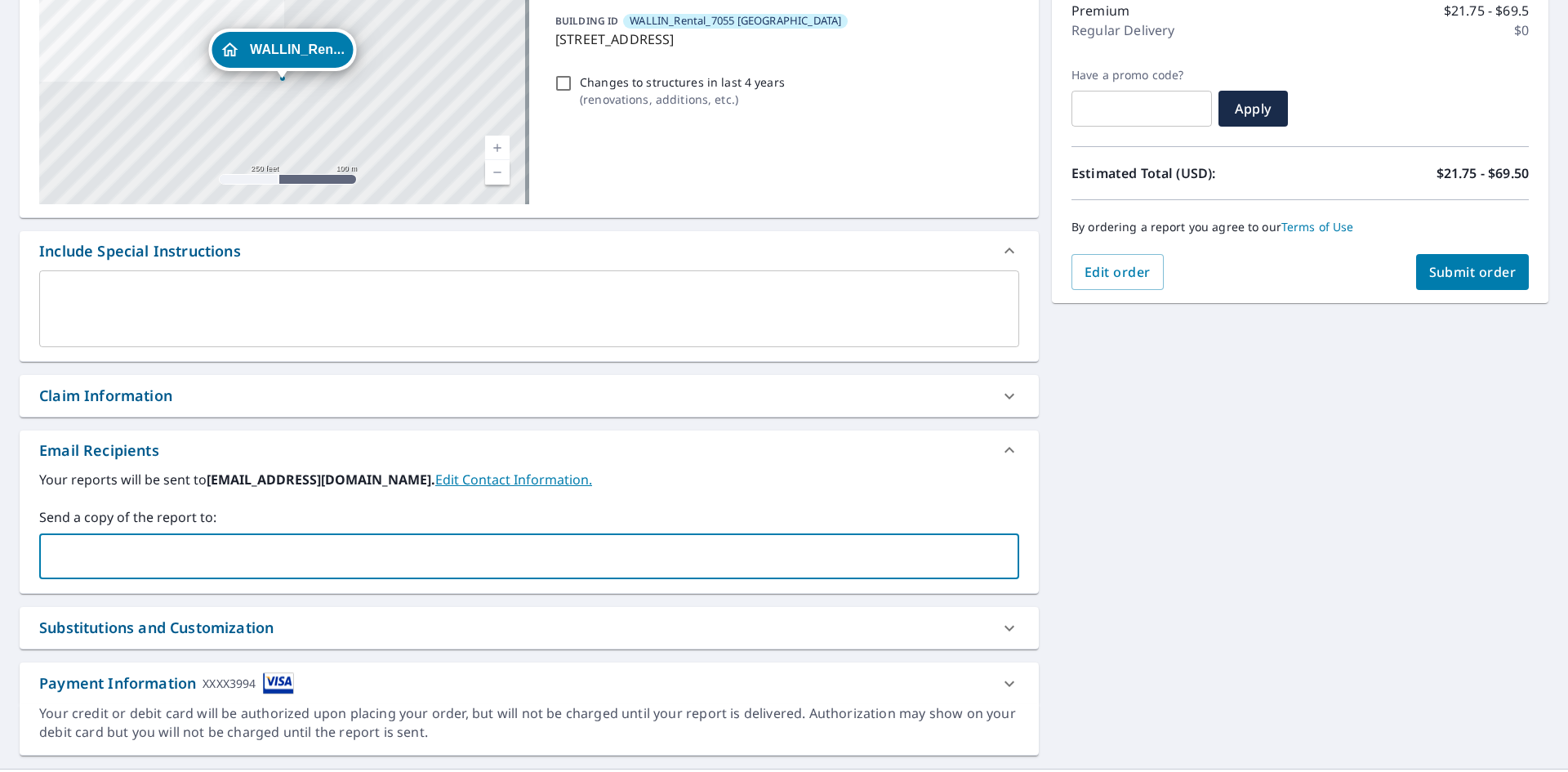
click at [203, 556] on input "text" at bounding box center [517, 556] width 940 height 31
type input "[EMAIL_ADDRESS][DOMAIN_NAME]"
click at [1452, 267] on span "Submit order" at bounding box center [1473, 271] width 88 height 18
checkbox input "true"
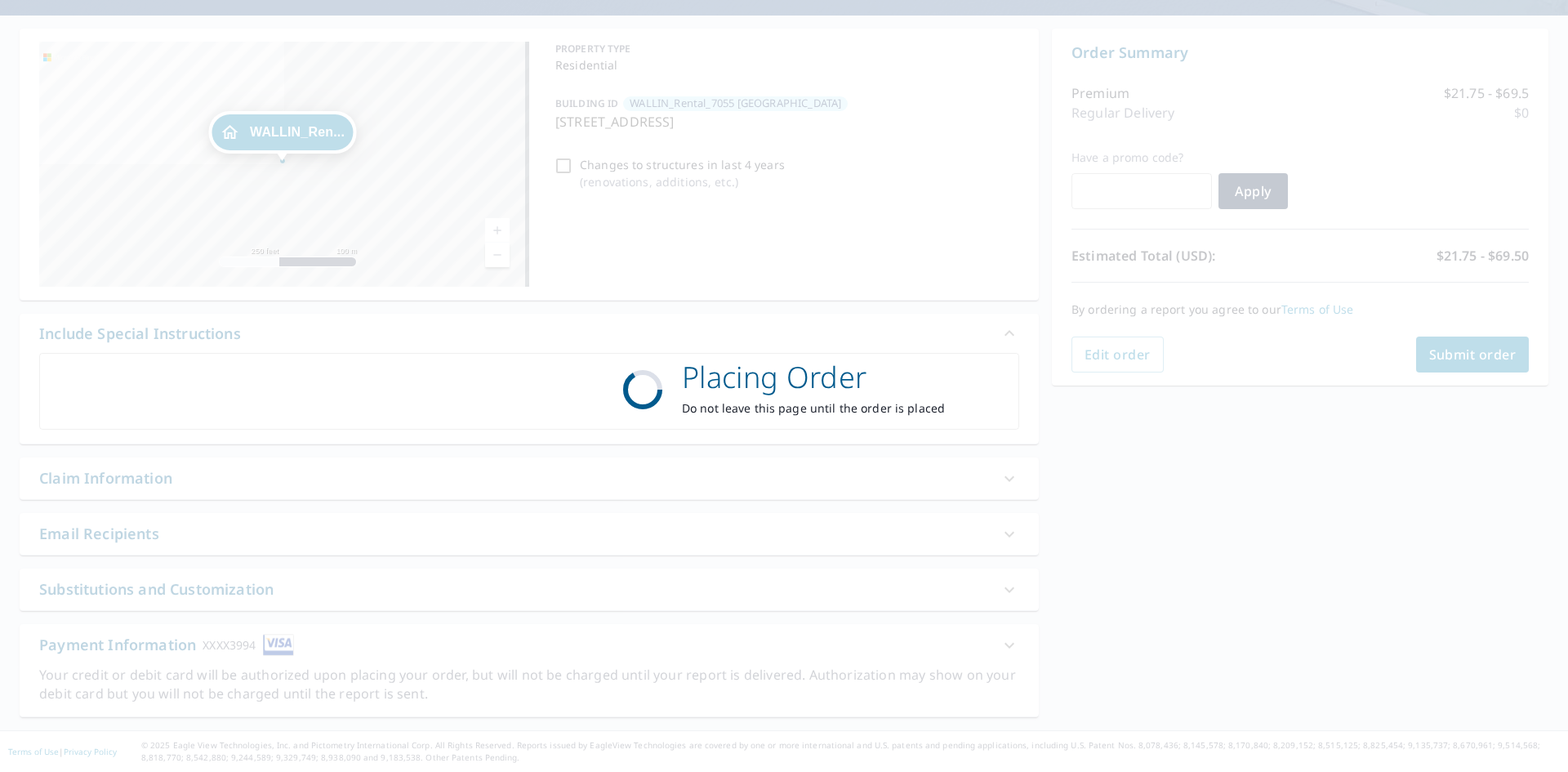
scroll to position [136, 0]
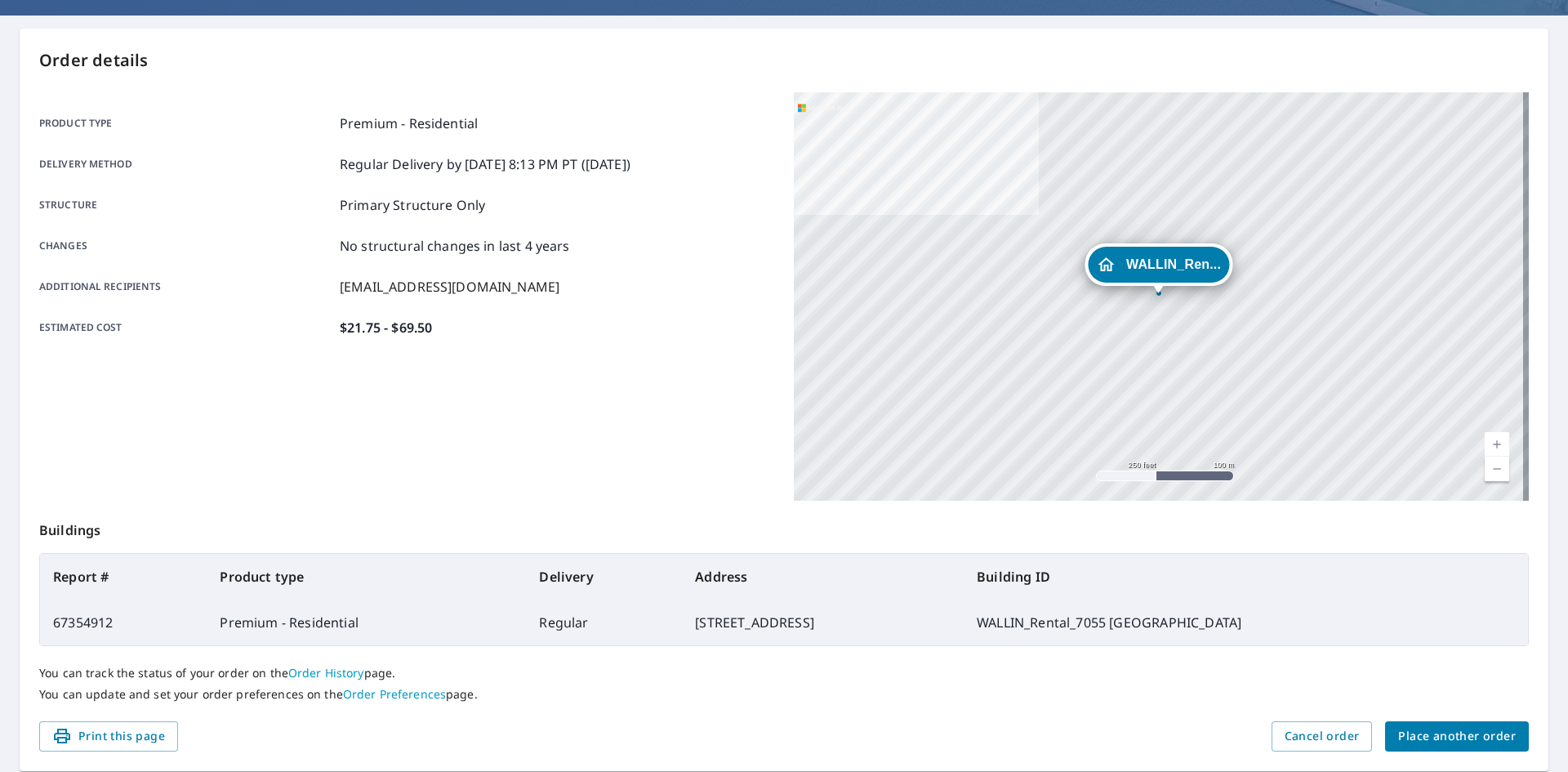
drag, startPoint x: 90, startPoint y: 738, endPoint x: 1210, endPoint y: 670, distance: 1122.1
click at [90, 738] on span "Print this page" at bounding box center [108, 737] width 113 height 20
